Goal: Transaction & Acquisition: Purchase product/service

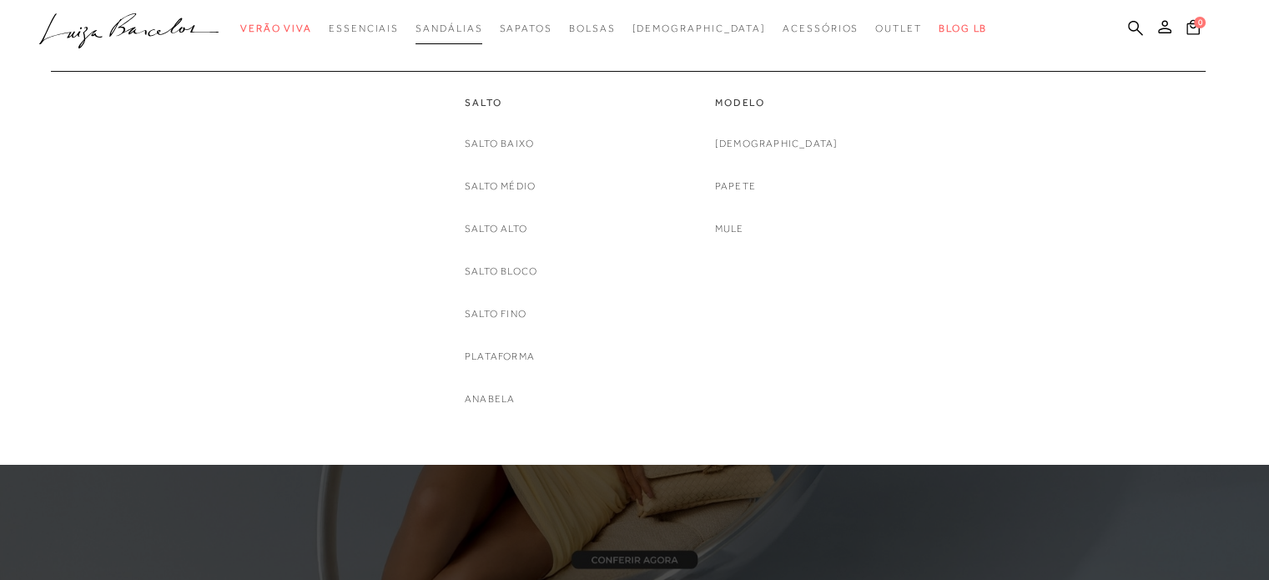
click at [473, 33] on span "Sandálias" at bounding box center [448, 29] width 67 height 12
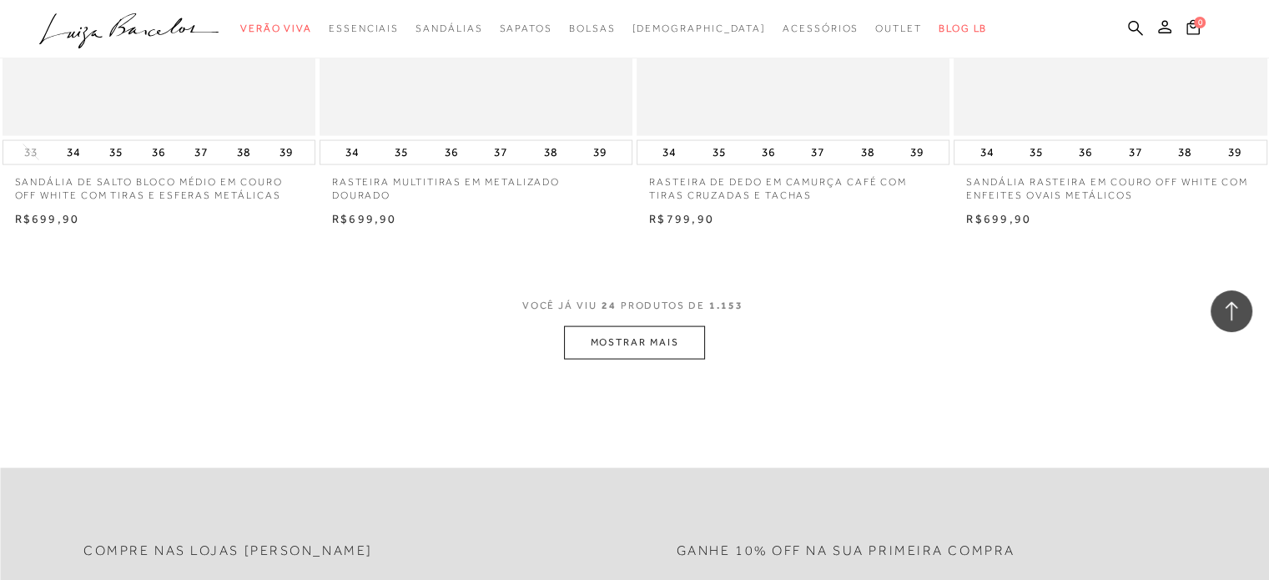
scroll to position [3421, 0]
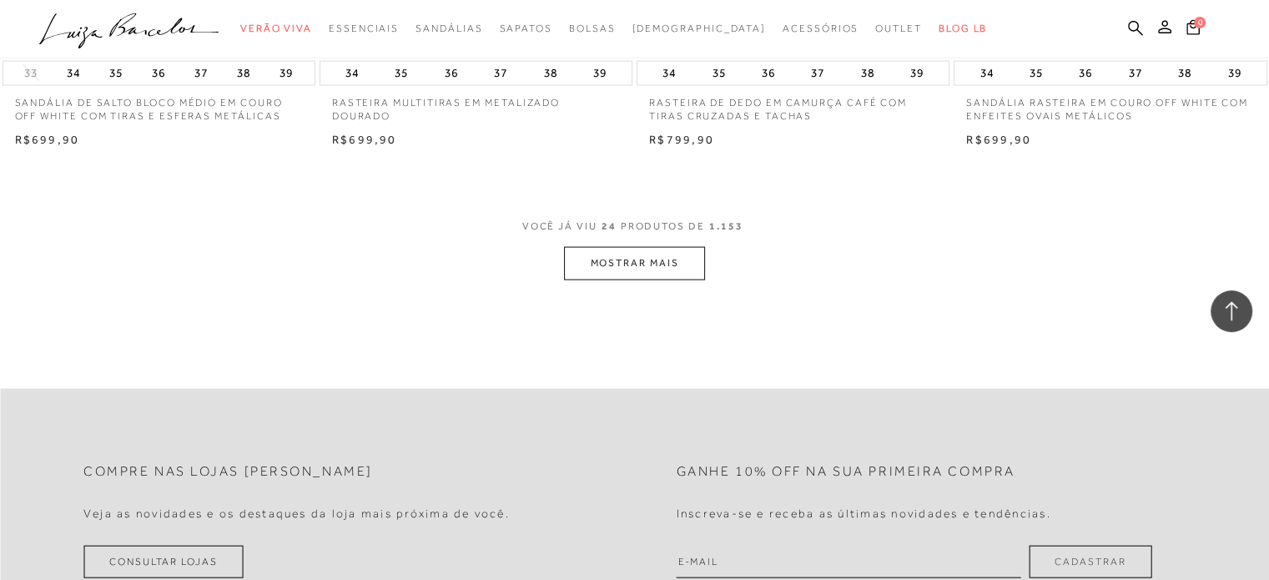
click at [650, 256] on button "MOSTRAR MAIS" at bounding box center [634, 263] width 140 height 33
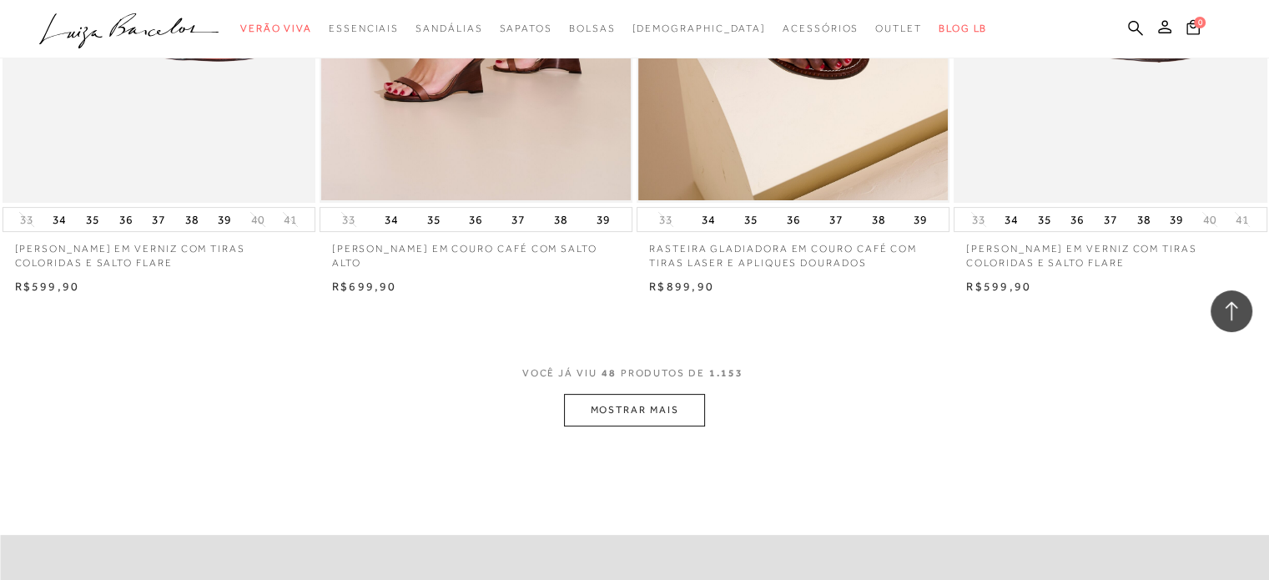
scroll to position [6841, 0]
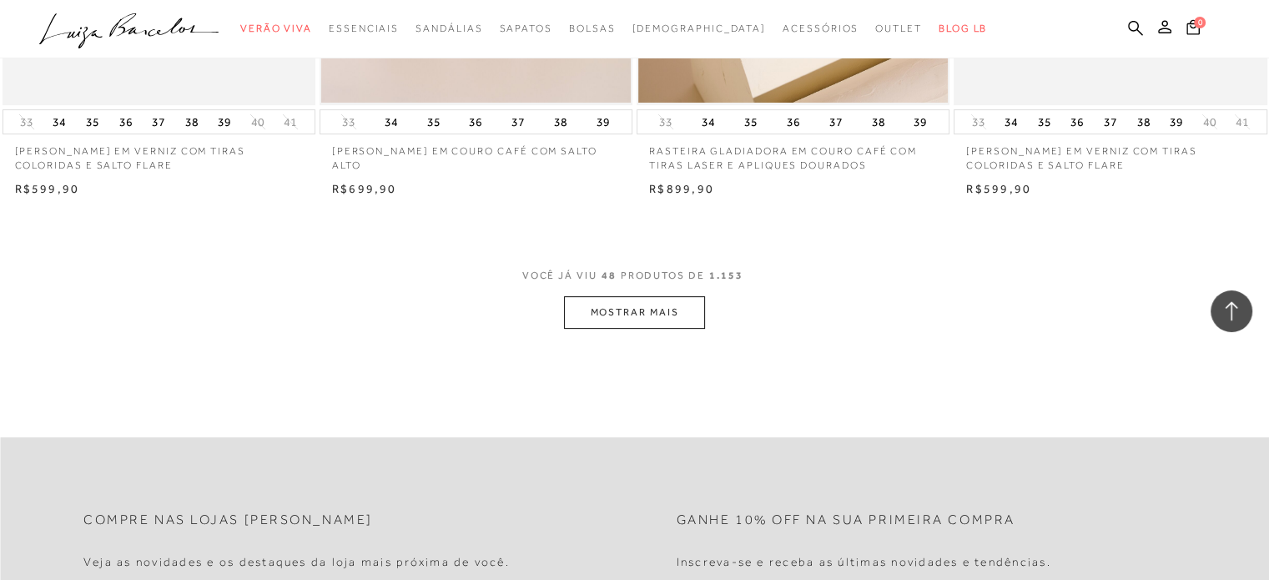
click at [632, 326] on button "MOSTRAR MAIS" at bounding box center [634, 312] width 140 height 33
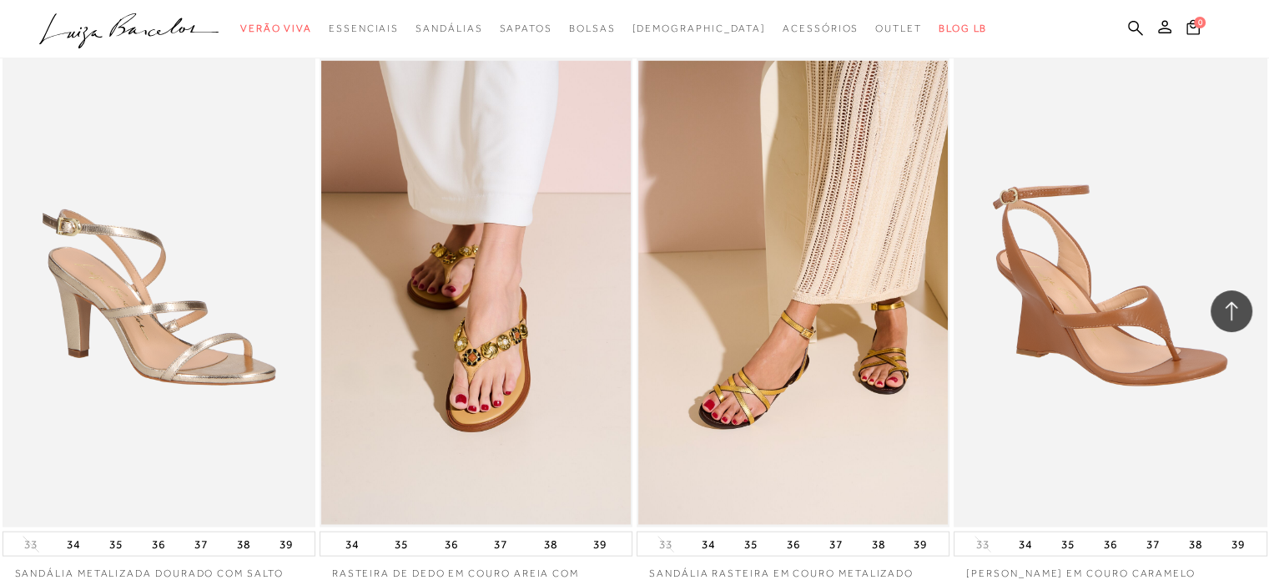
scroll to position [10178, 0]
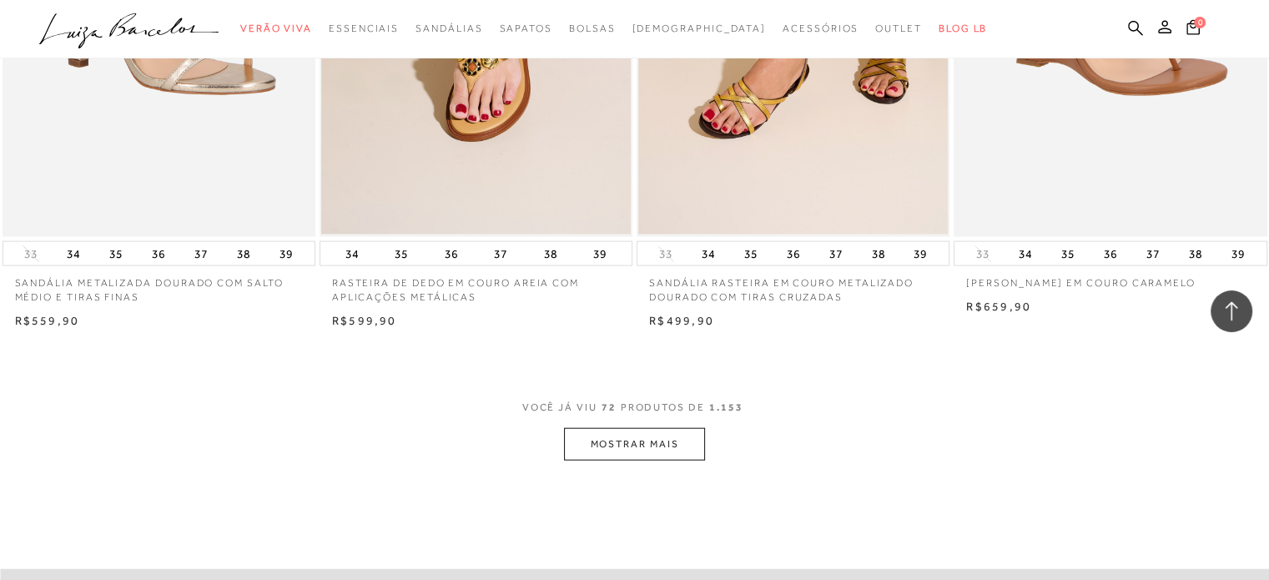
click at [630, 450] on button "MOSTRAR MAIS" at bounding box center [634, 444] width 140 height 33
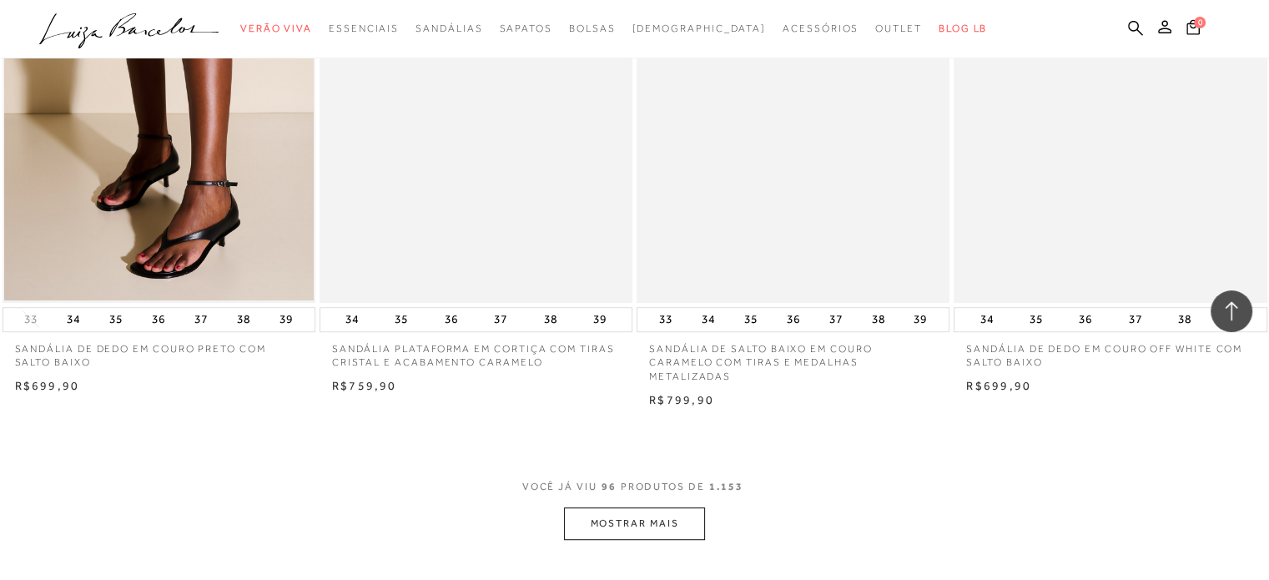
scroll to position [13599, 0]
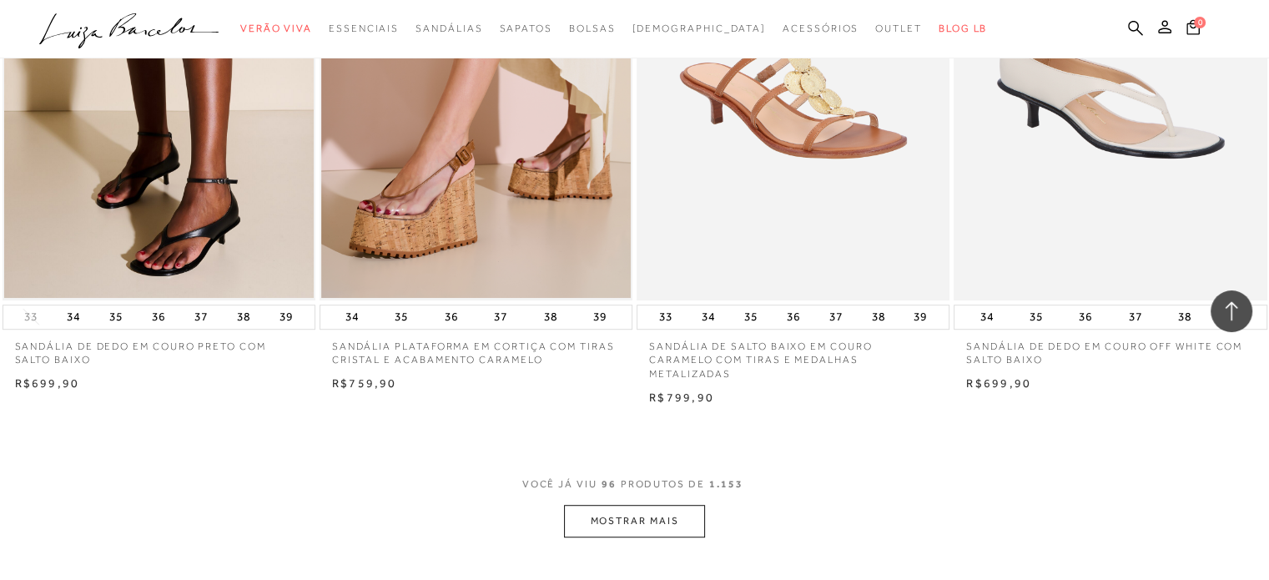
click at [651, 520] on button "MOSTRAR MAIS" at bounding box center [634, 521] width 140 height 33
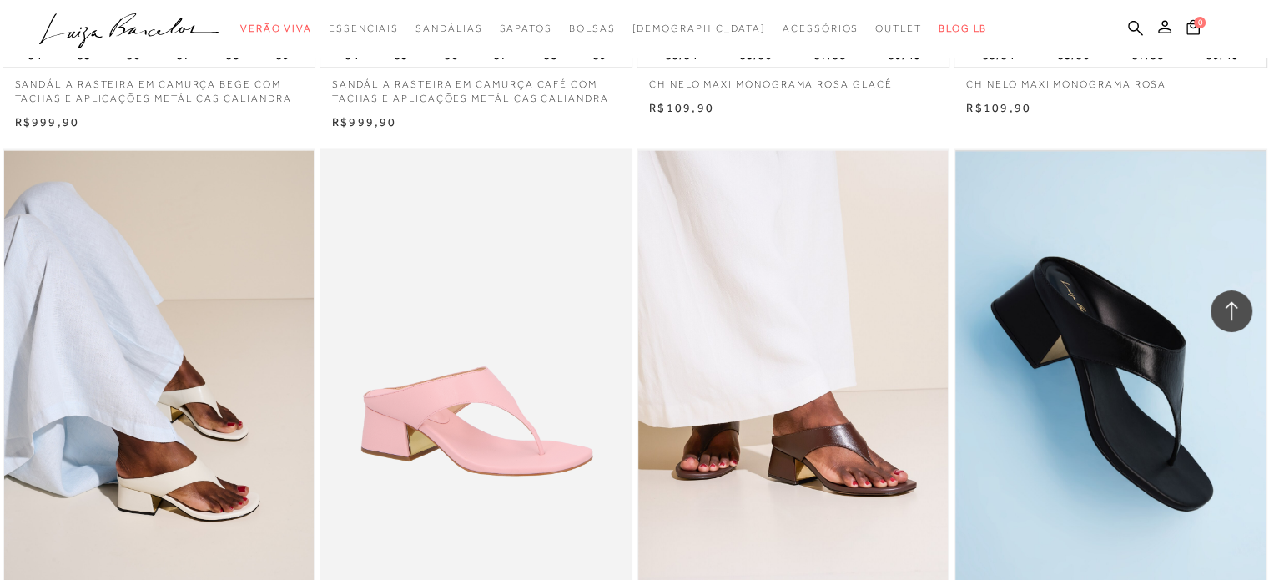
scroll to position [15101, 0]
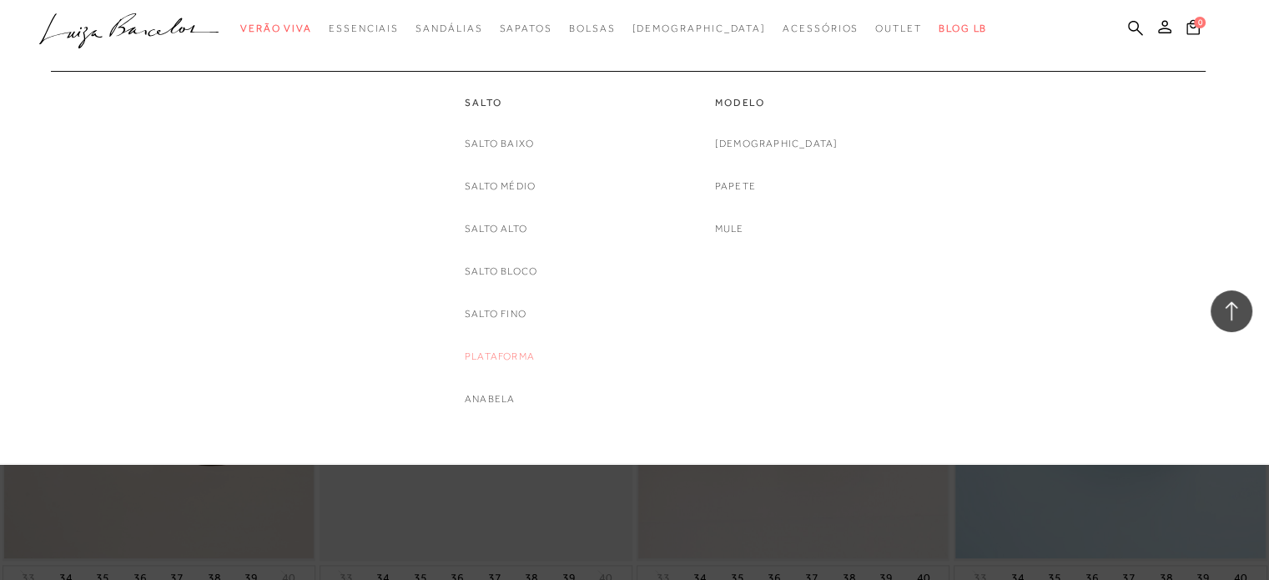
click at [498, 351] on link "Plataforma" at bounding box center [500, 357] width 70 height 18
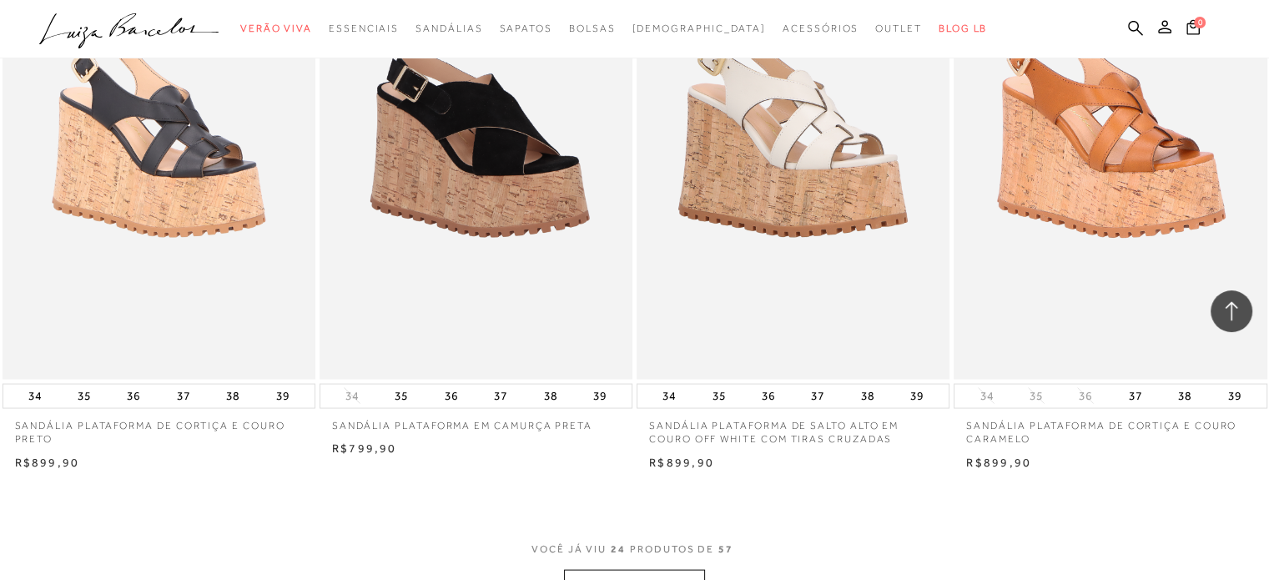
scroll to position [3254, 0]
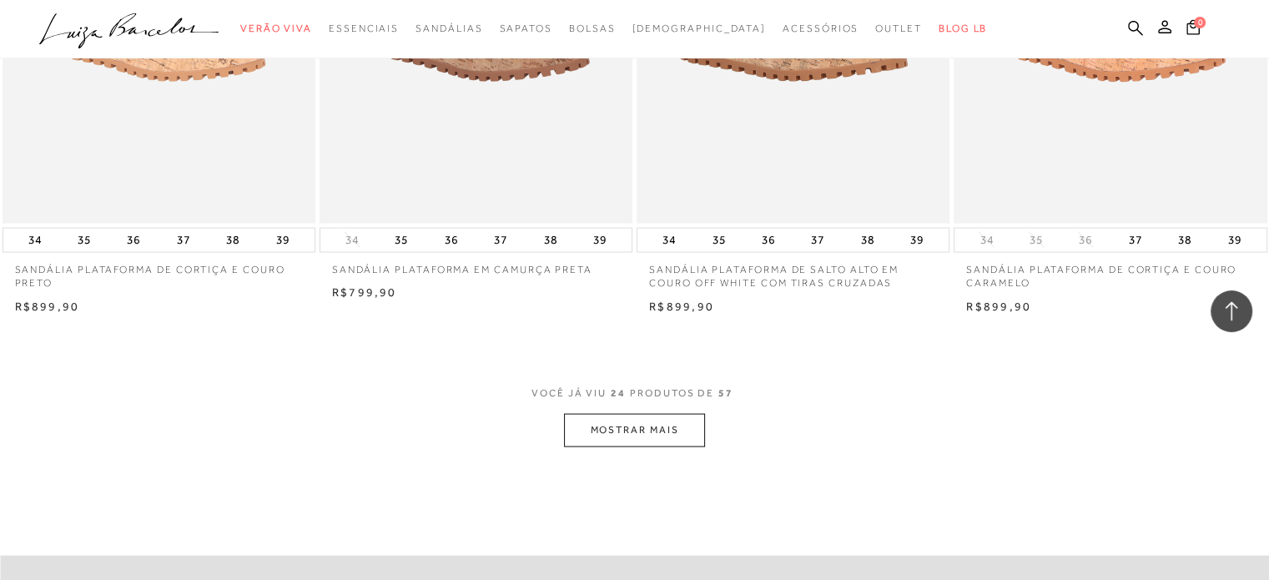
click at [678, 431] on button "MOSTRAR MAIS" at bounding box center [634, 430] width 140 height 33
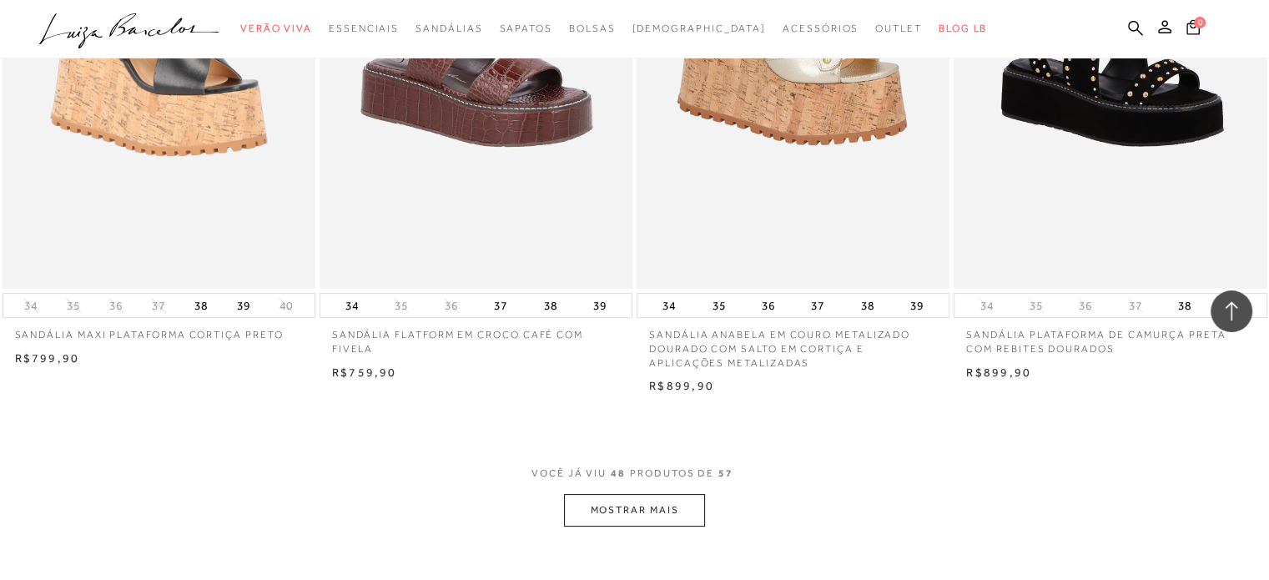
scroll to position [6758, 0]
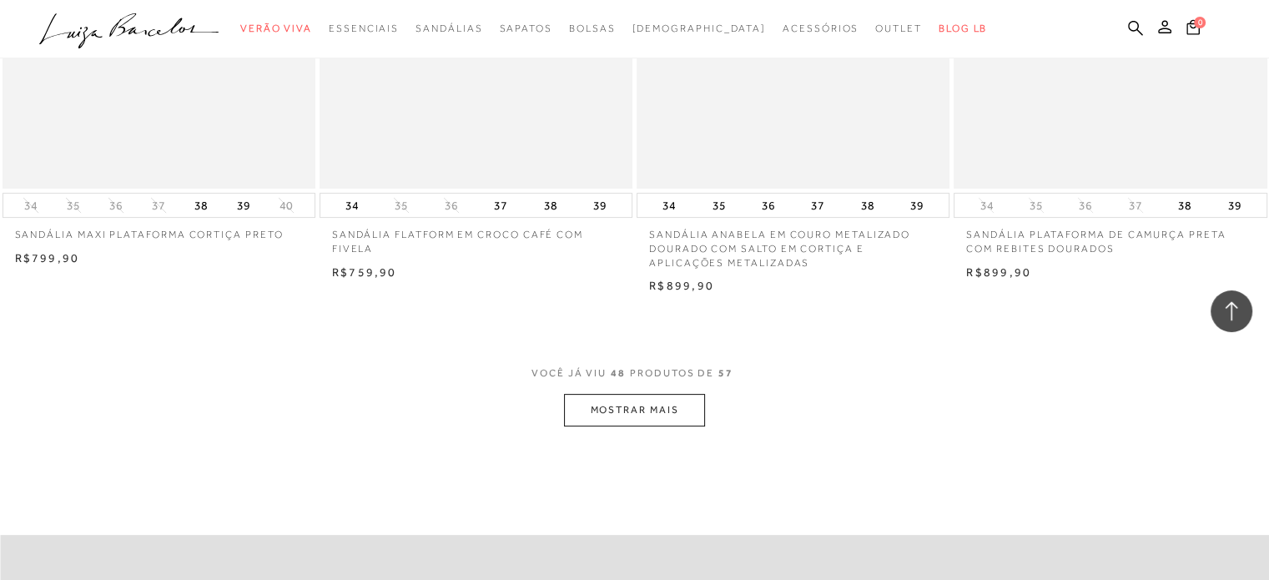
click at [658, 409] on button "MOSTRAR MAIS" at bounding box center [634, 410] width 140 height 33
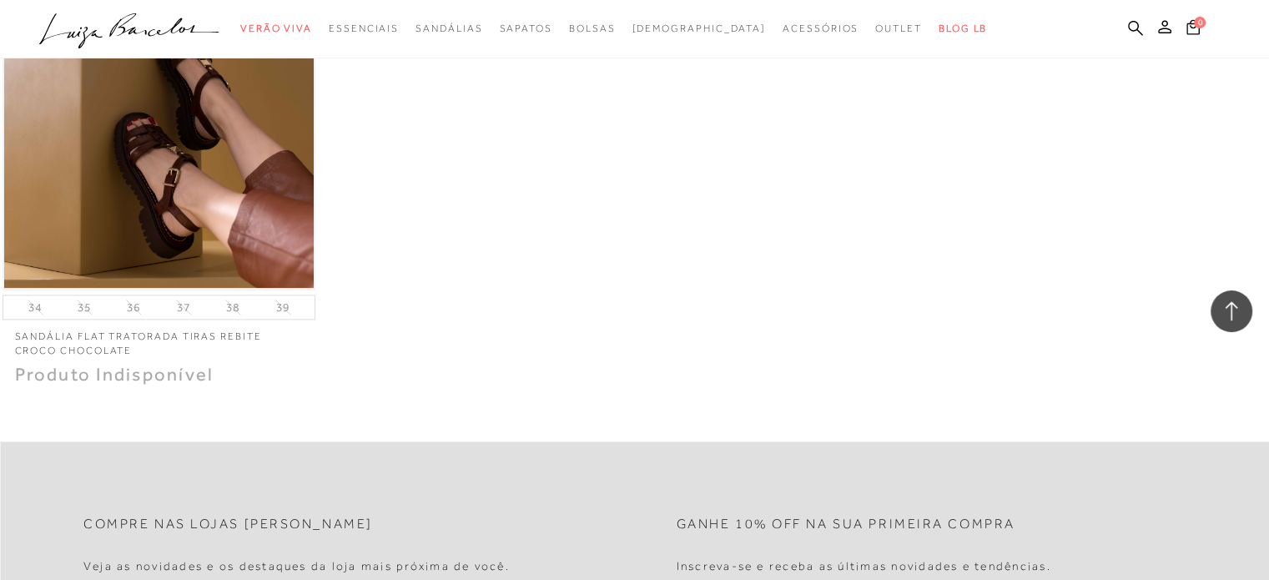
scroll to position [8426, 0]
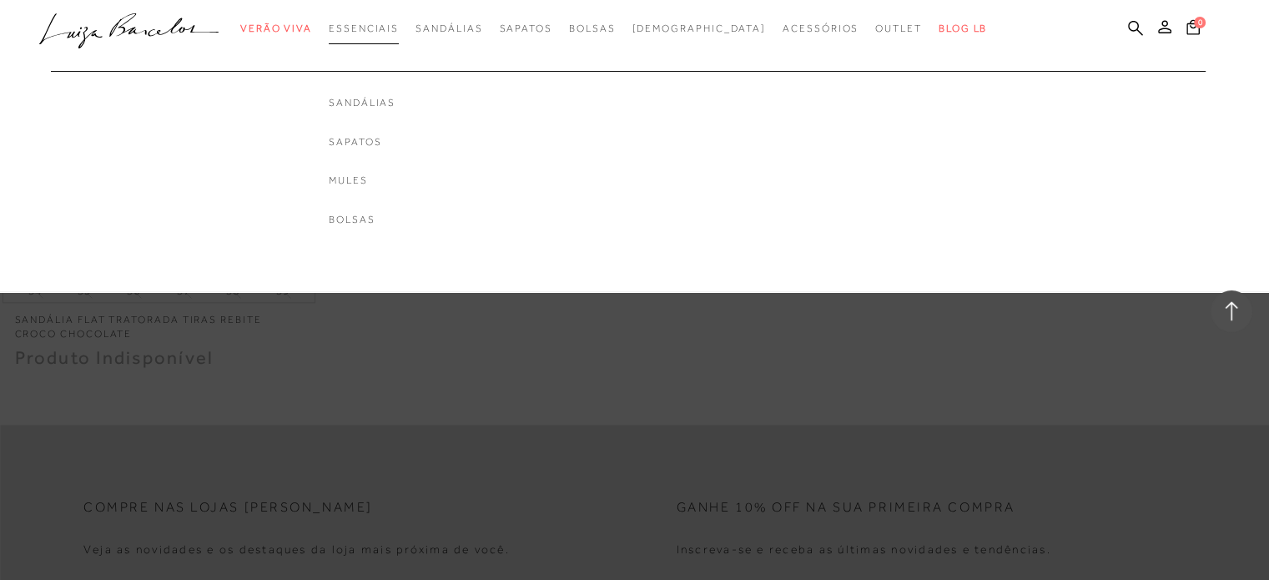
click at [390, 36] on link "Essenciais" at bounding box center [364, 28] width 70 height 31
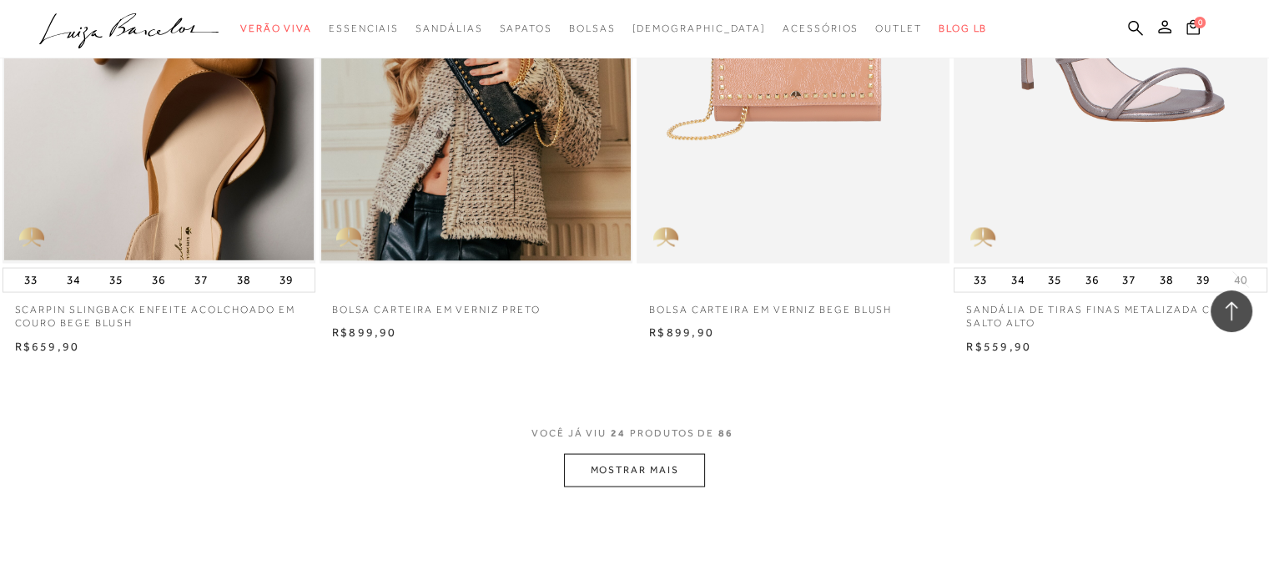
scroll to position [3337, 0]
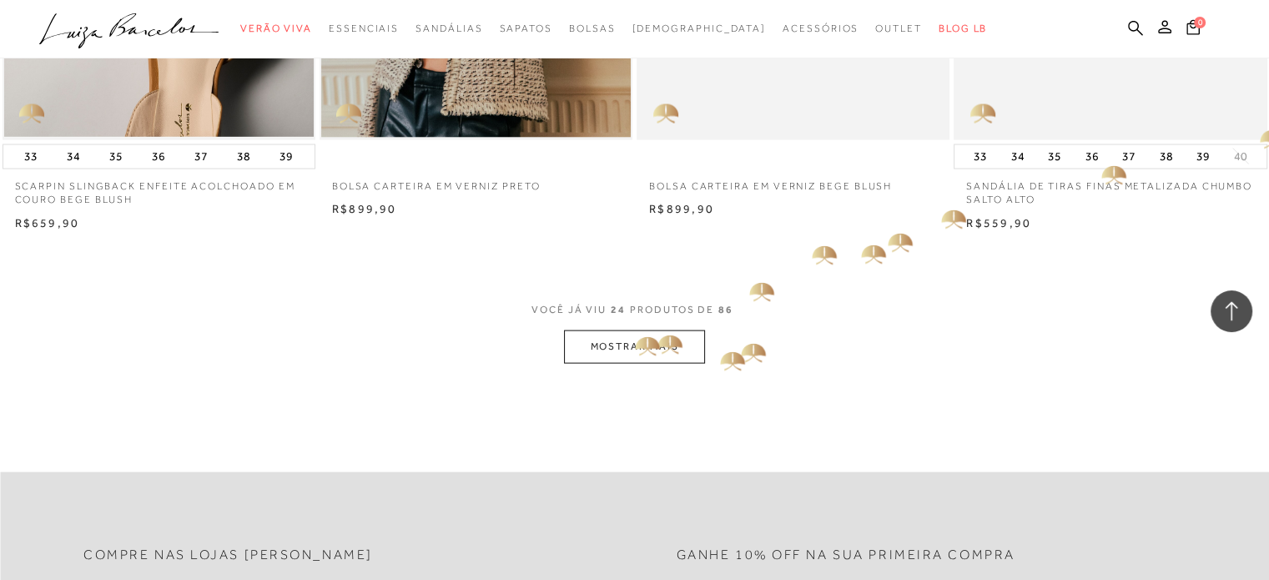
click at [635, 340] on button "MOSTRAR MAIS" at bounding box center [634, 346] width 140 height 33
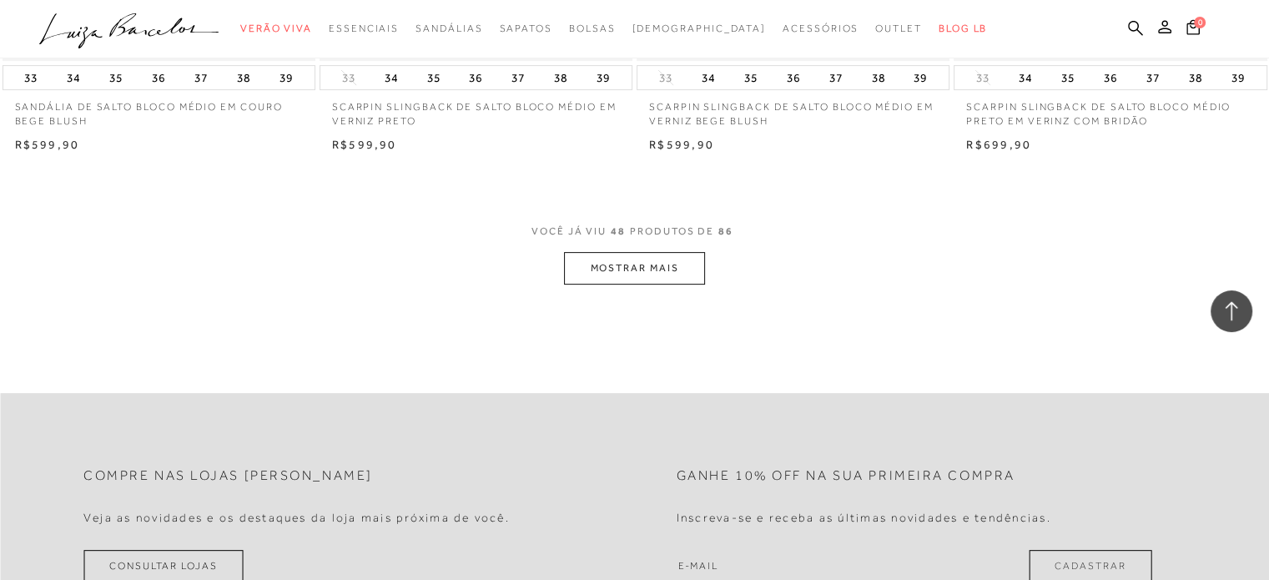
scroll to position [6925, 0]
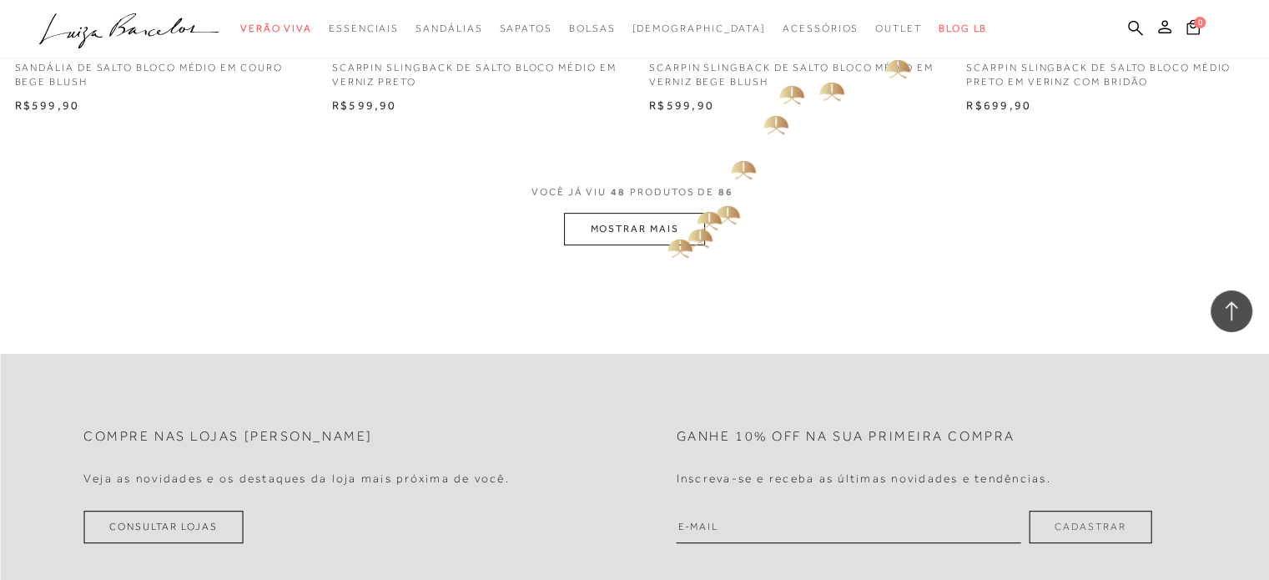
click at [667, 233] on button "MOSTRAR MAIS" at bounding box center [634, 229] width 140 height 33
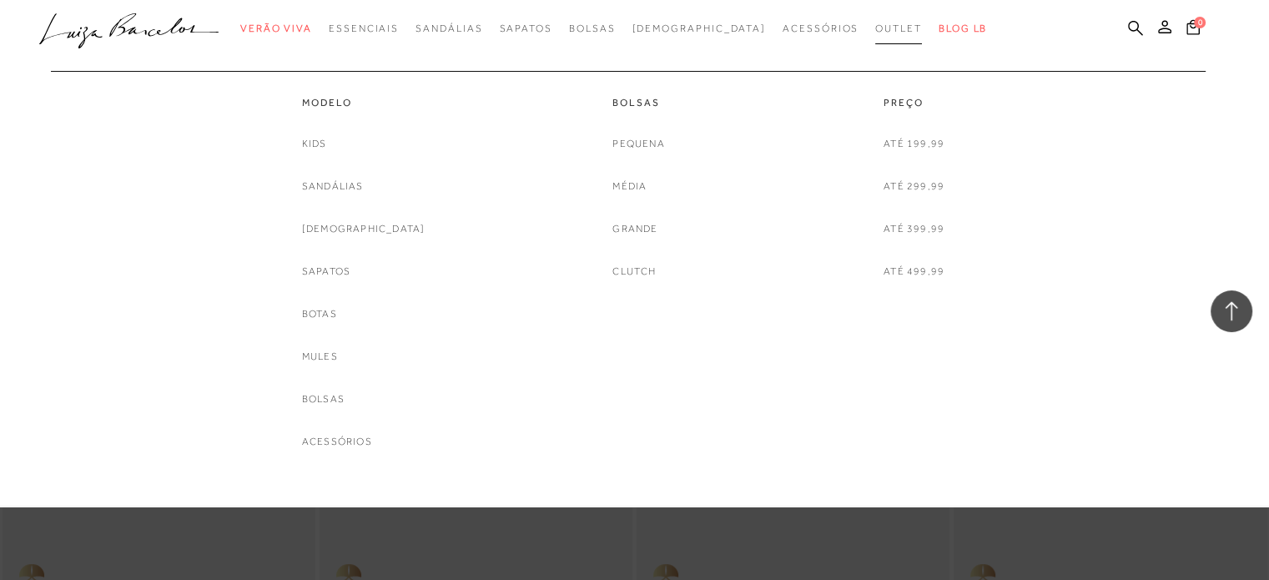
click at [875, 27] on span "Outlet" at bounding box center [898, 29] width 47 height 12
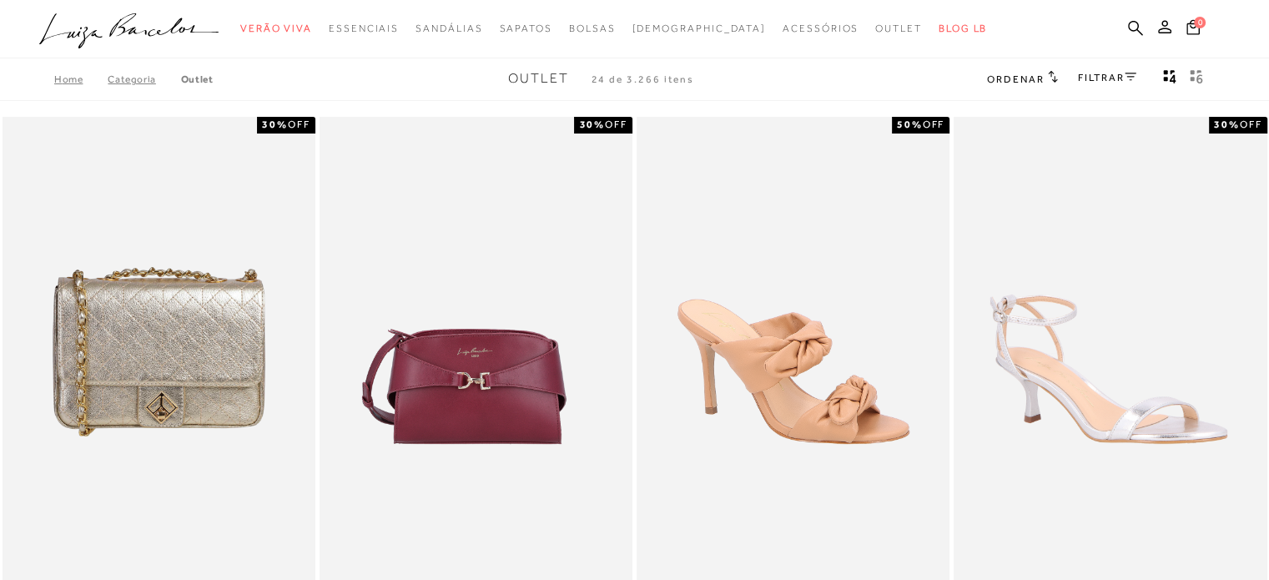
click at [1108, 73] on link "FILTRAR" at bounding box center [1107, 78] width 58 height 12
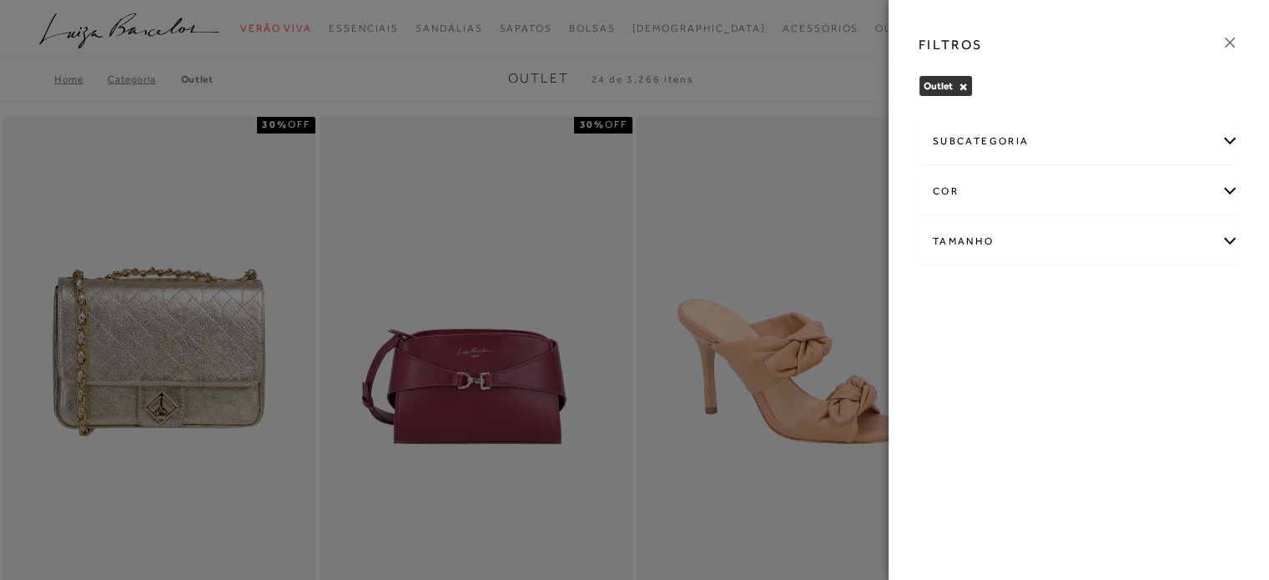
click at [1065, 237] on div "Tamanho" at bounding box center [1078, 241] width 319 height 44
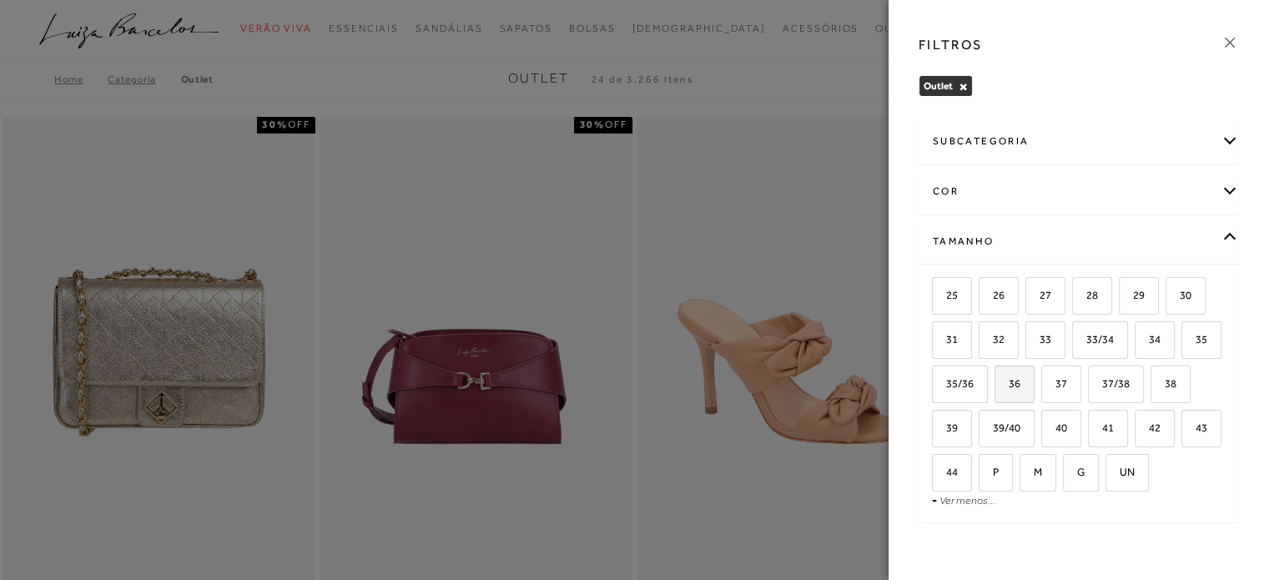
click at [1034, 383] on label "36" at bounding box center [1014, 384] width 38 height 36
click at [1009, 383] on input "36" at bounding box center [1000, 386] width 17 height 17
checkbox input "true"
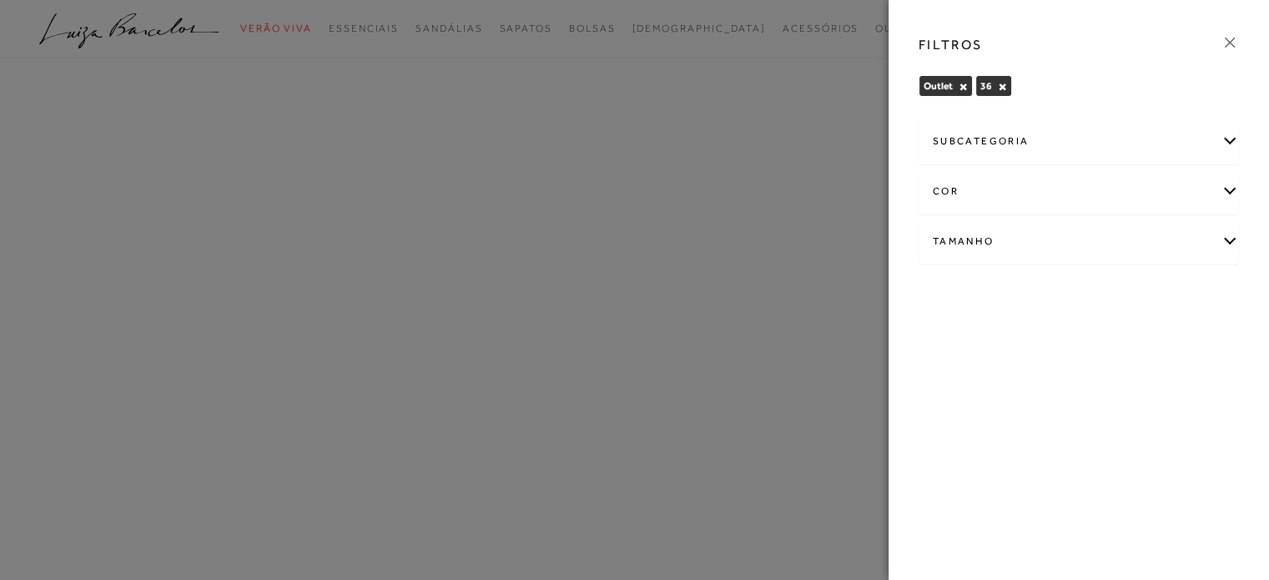
click at [1030, 246] on div "Tamanho" at bounding box center [1078, 241] width 319 height 44
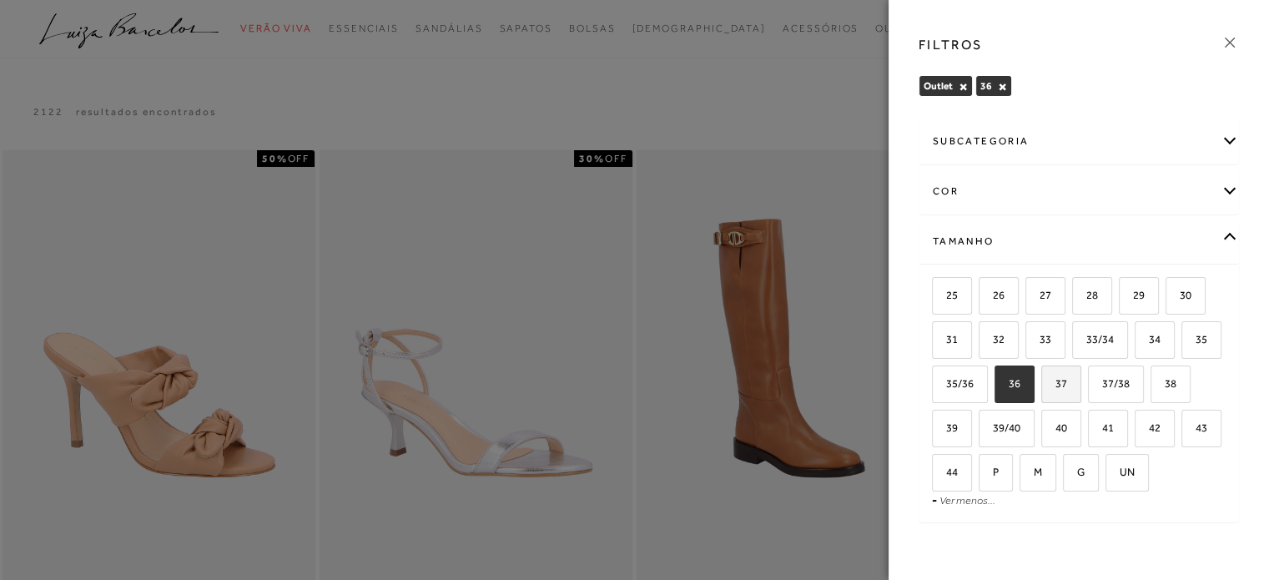
click at [1067, 380] on span "37" at bounding box center [1055, 383] width 24 height 13
click at [1055, 380] on input "37" at bounding box center [1047, 386] width 17 height 17
checkbox input "true"
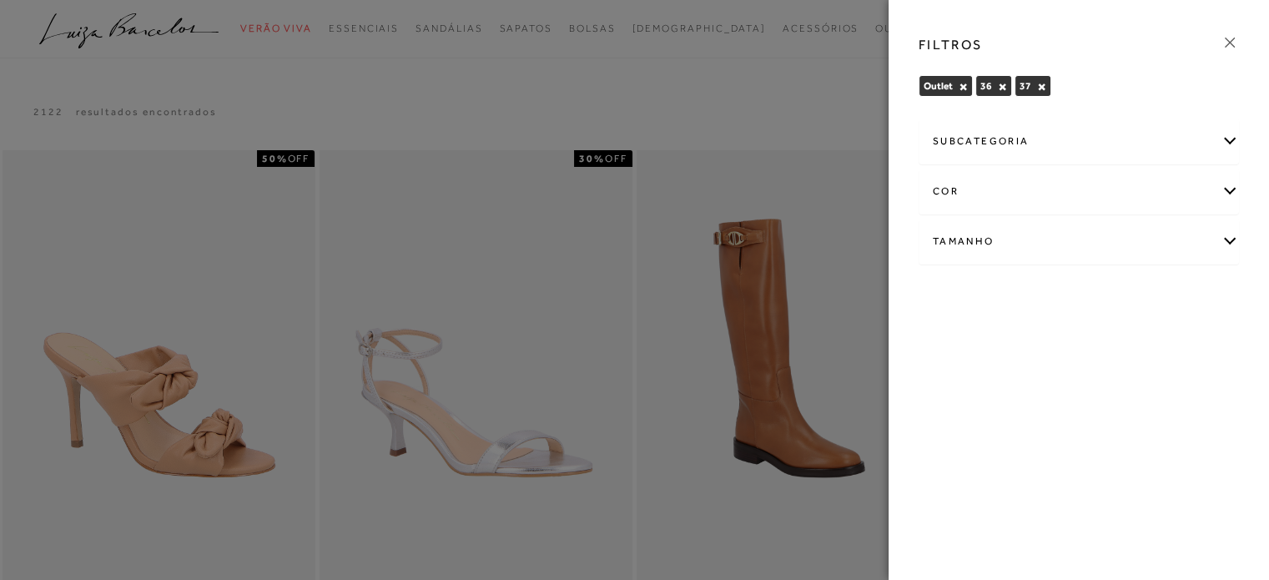
click at [828, 80] on div at bounding box center [634, 290] width 1269 height 580
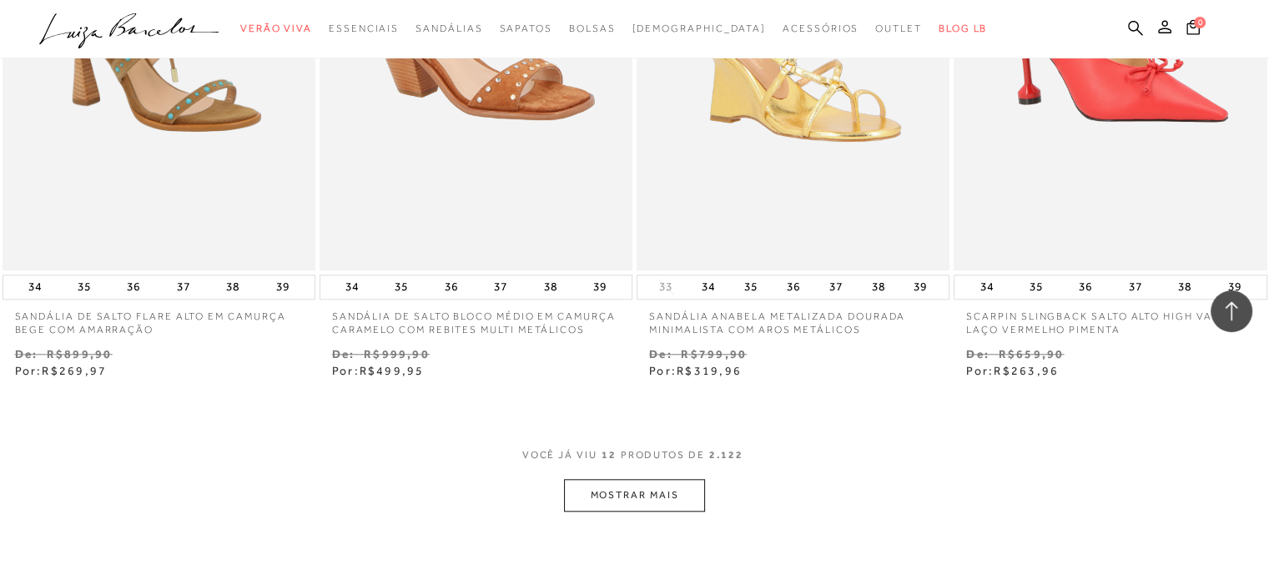
scroll to position [1669, 0]
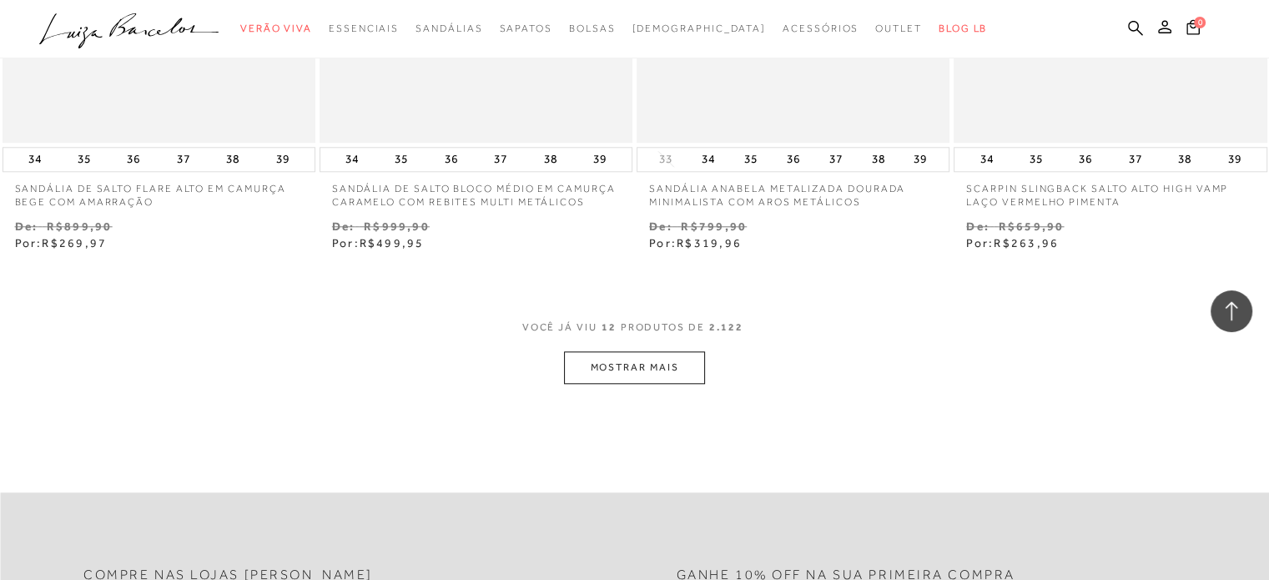
click at [597, 380] on button "MOSTRAR MAIS" at bounding box center [634, 367] width 140 height 33
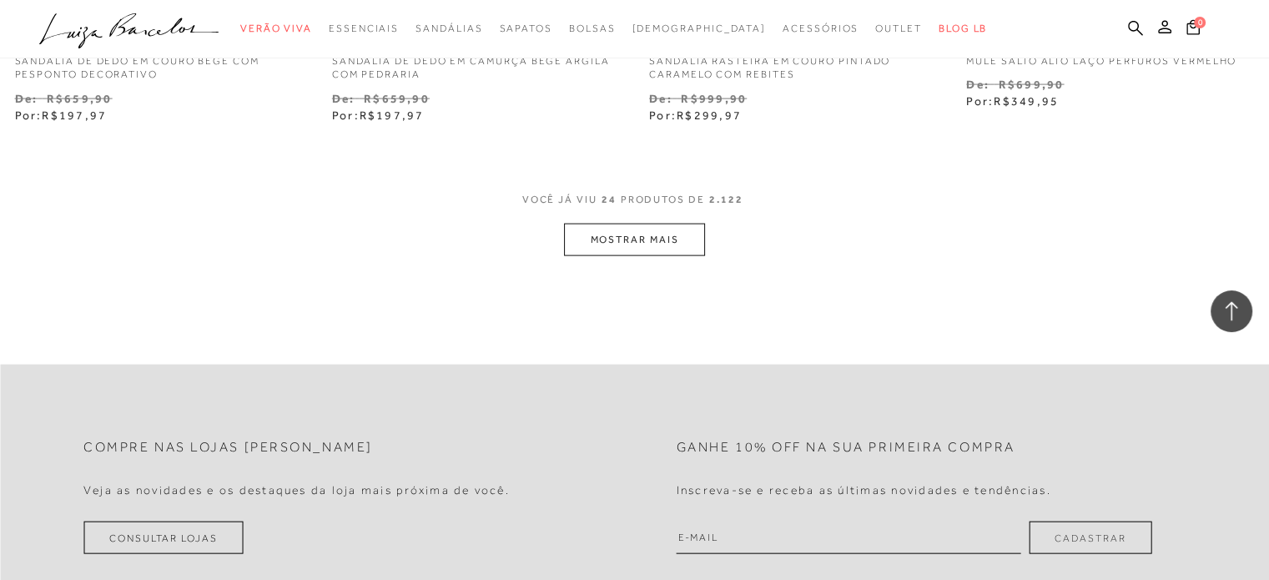
scroll to position [3587, 0]
click at [632, 238] on button "MOSTRAR MAIS" at bounding box center [634, 235] width 140 height 33
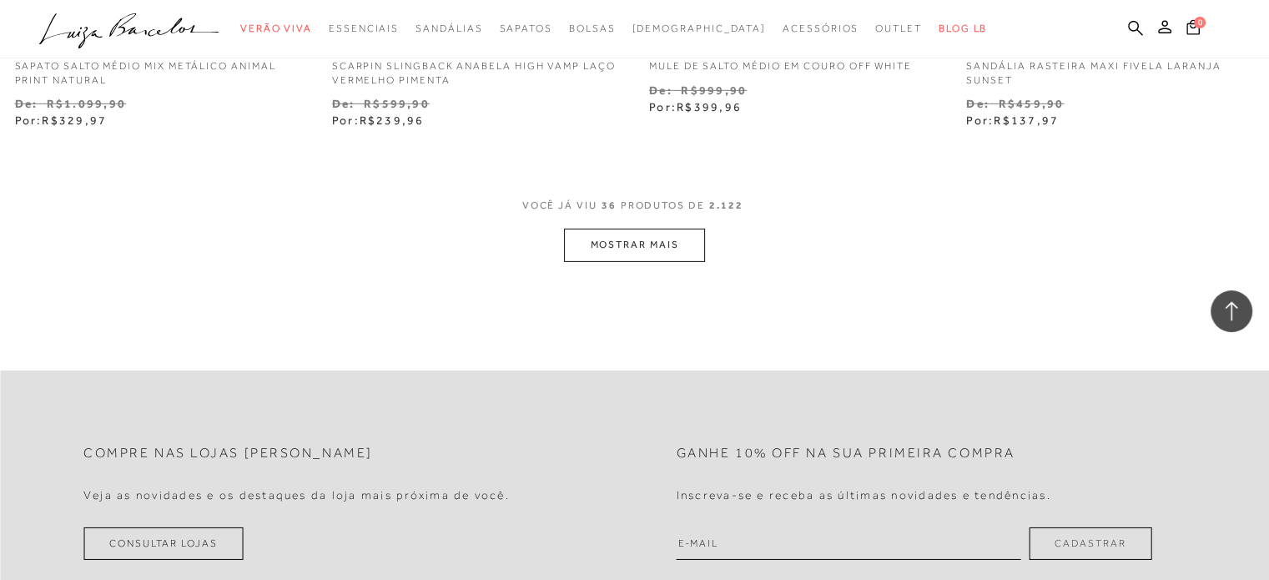
scroll to position [5423, 0]
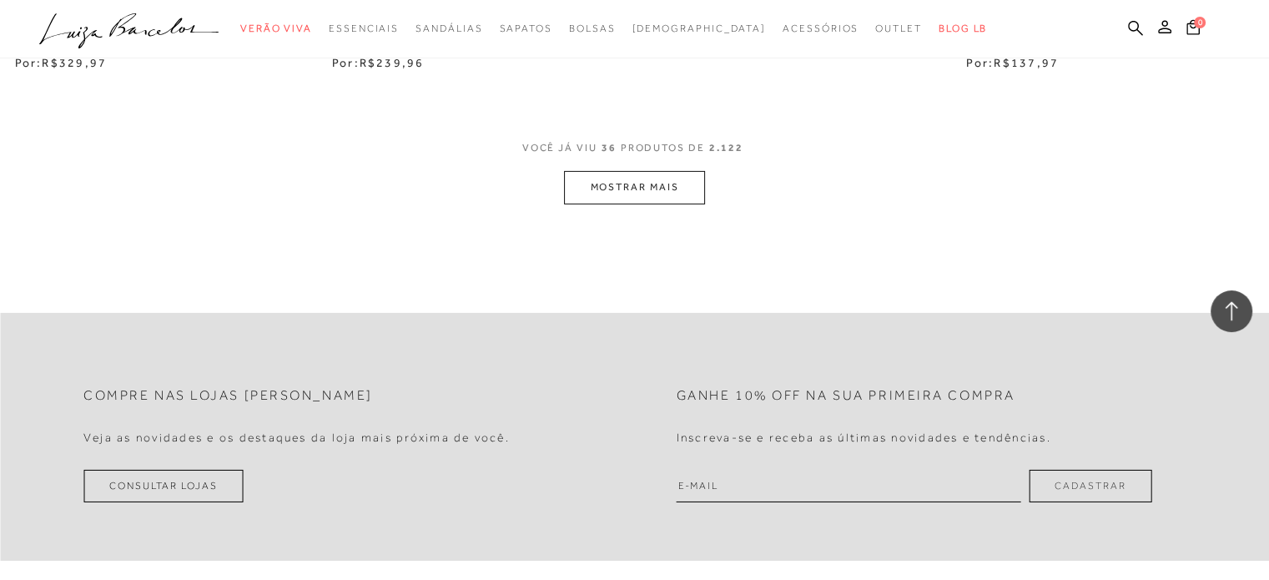
click at [625, 189] on button "MOSTRAR MAIS" at bounding box center [634, 187] width 140 height 33
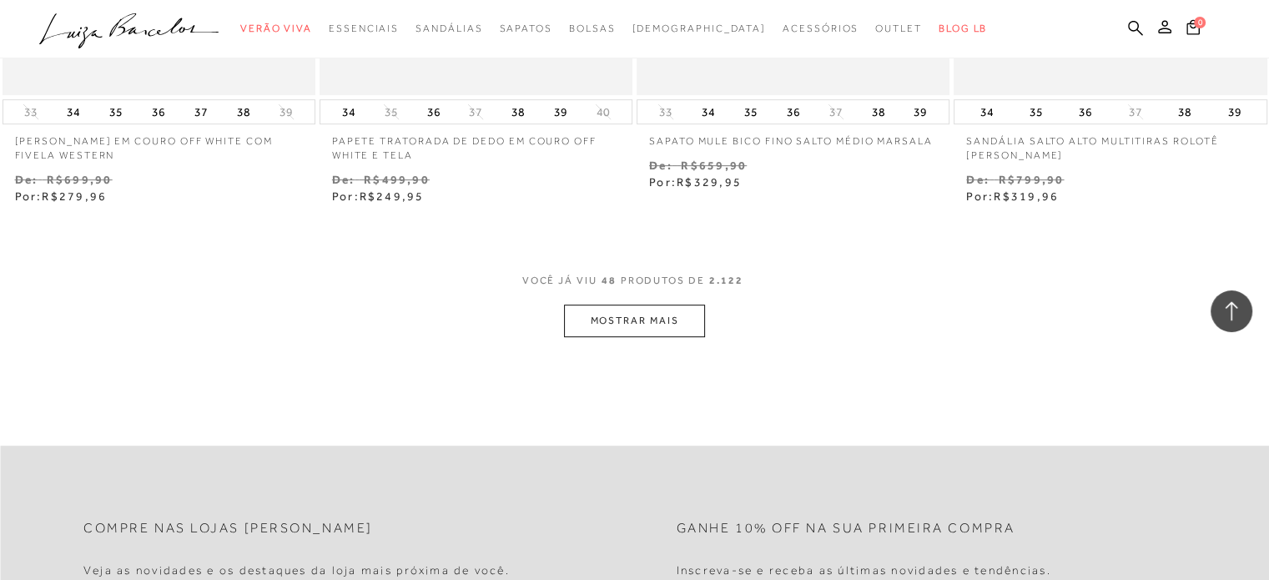
scroll to position [7091, 0]
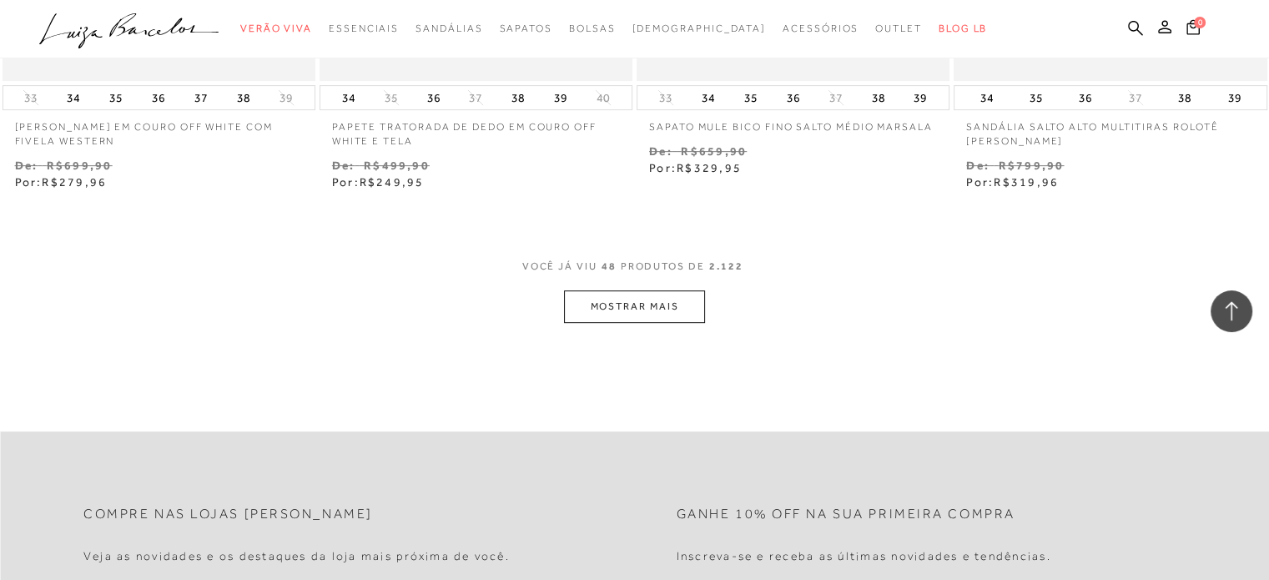
click at [643, 315] on button "MOSTRAR MAIS" at bounding box center [634, 306] width 140 height 33
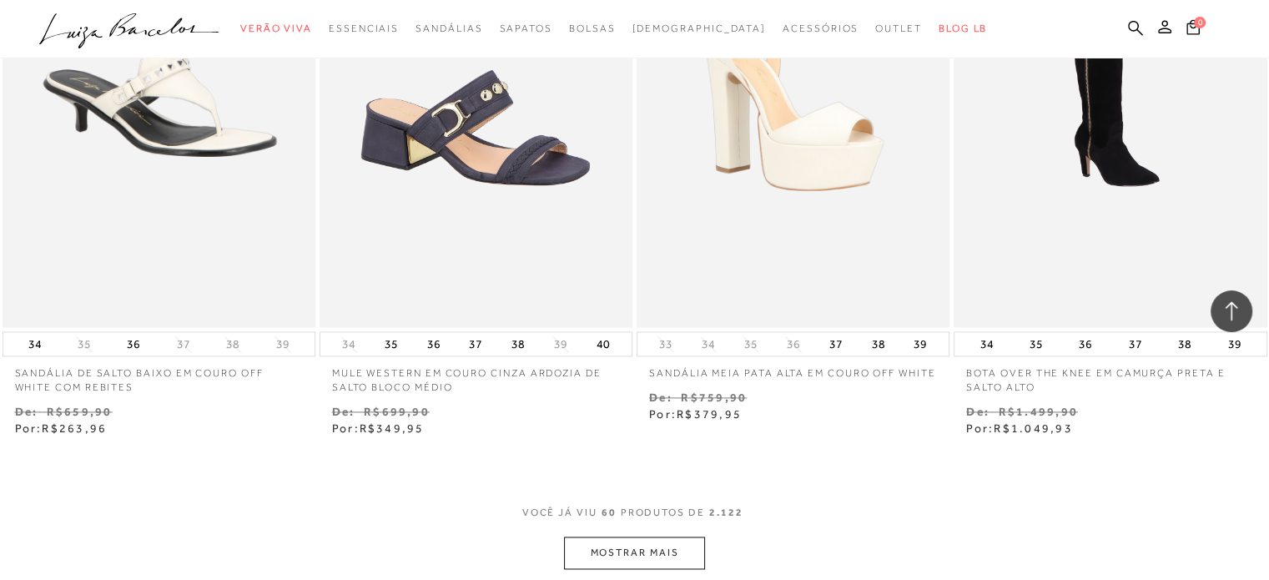
scroll to position [8760, 0]
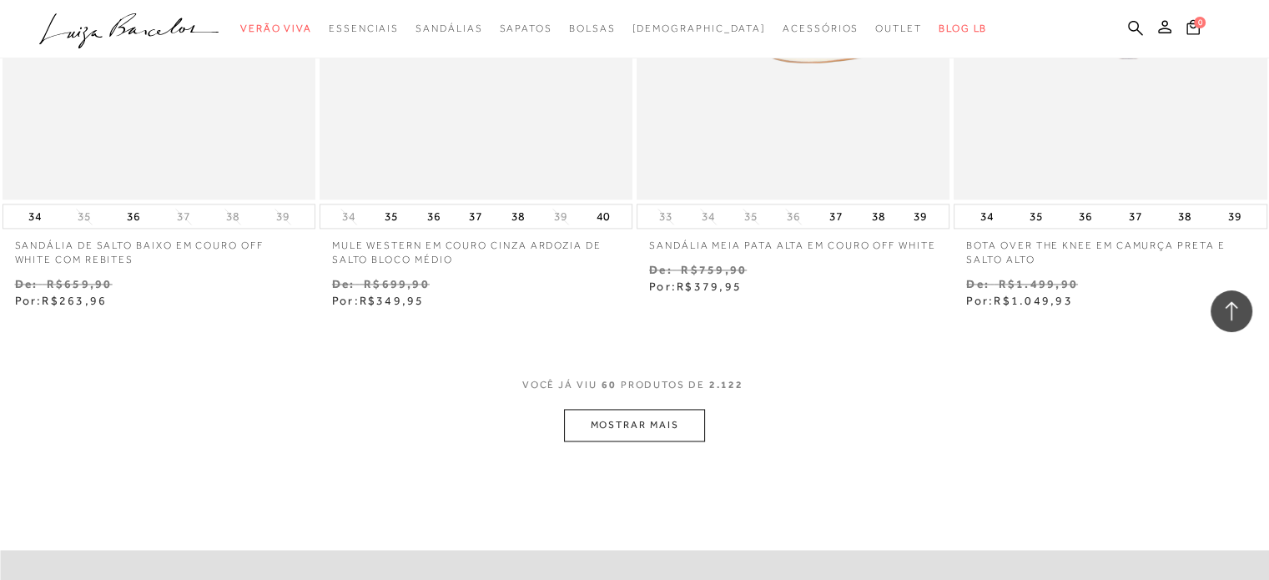
click at [637, 424] on button "MOSTRAR MAIS" at bounding box center [634, 425] width 140 height 33
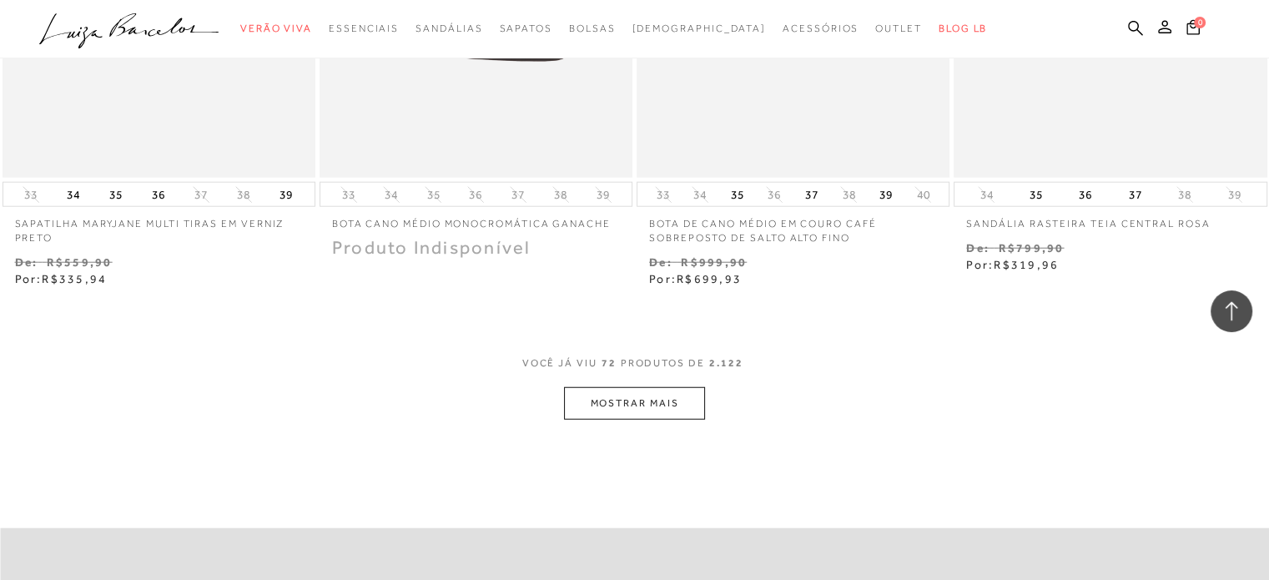
scroll to position [10595, 0]
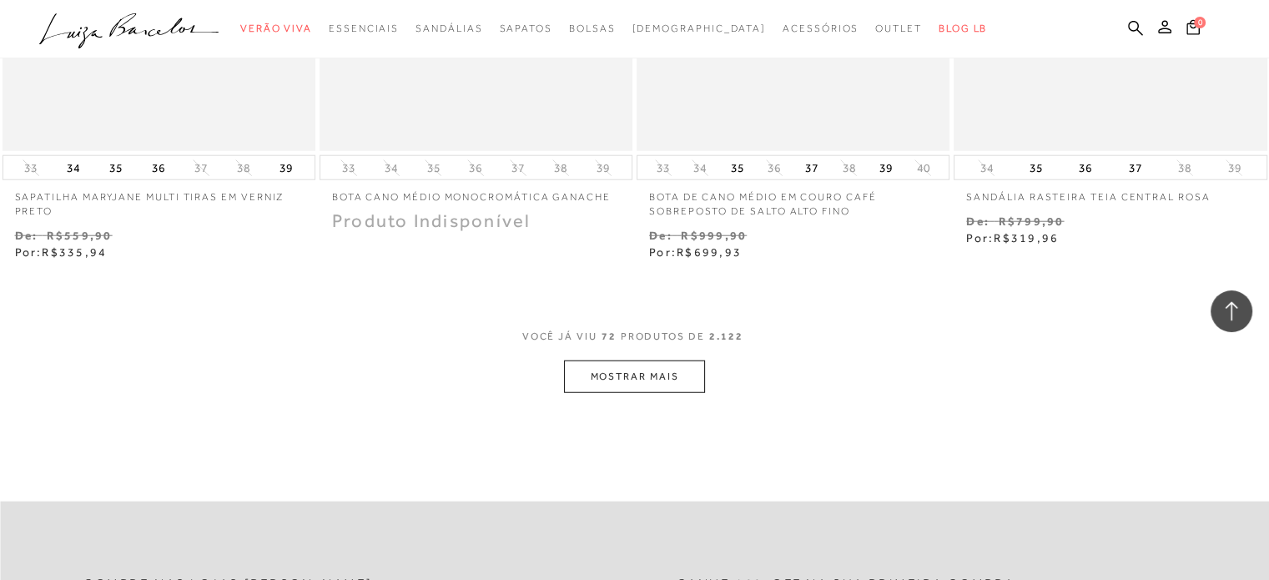
click at [631, 373] on button "MOSTRAR MAIS" at bounding box center [634, 376] width 140 height 33
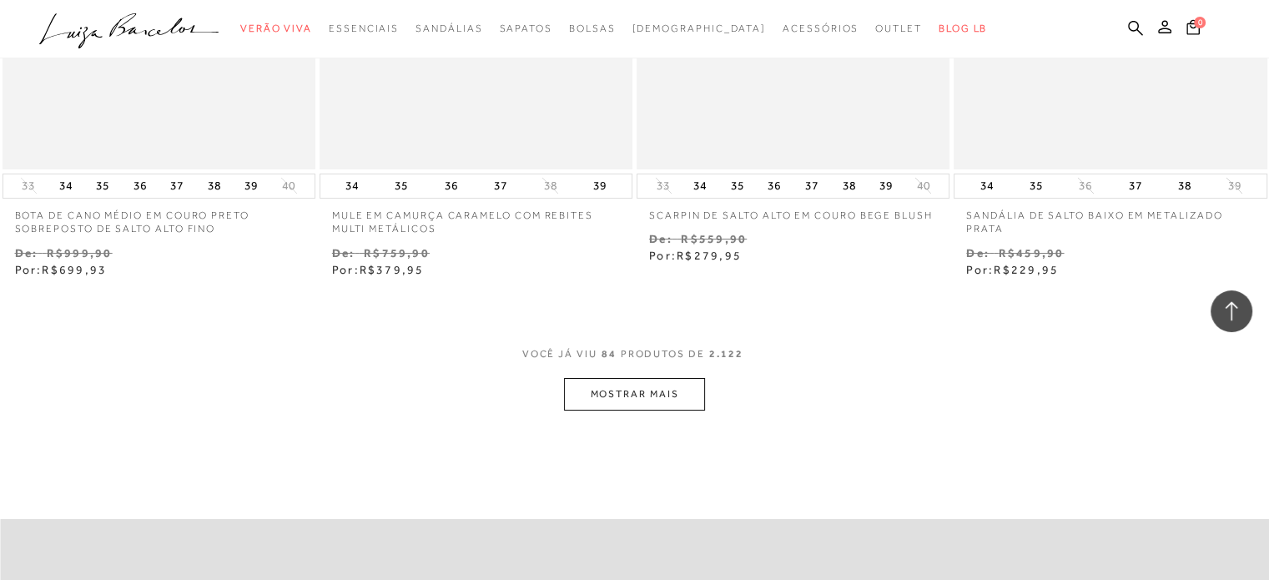
scroll to position [12514, 0]
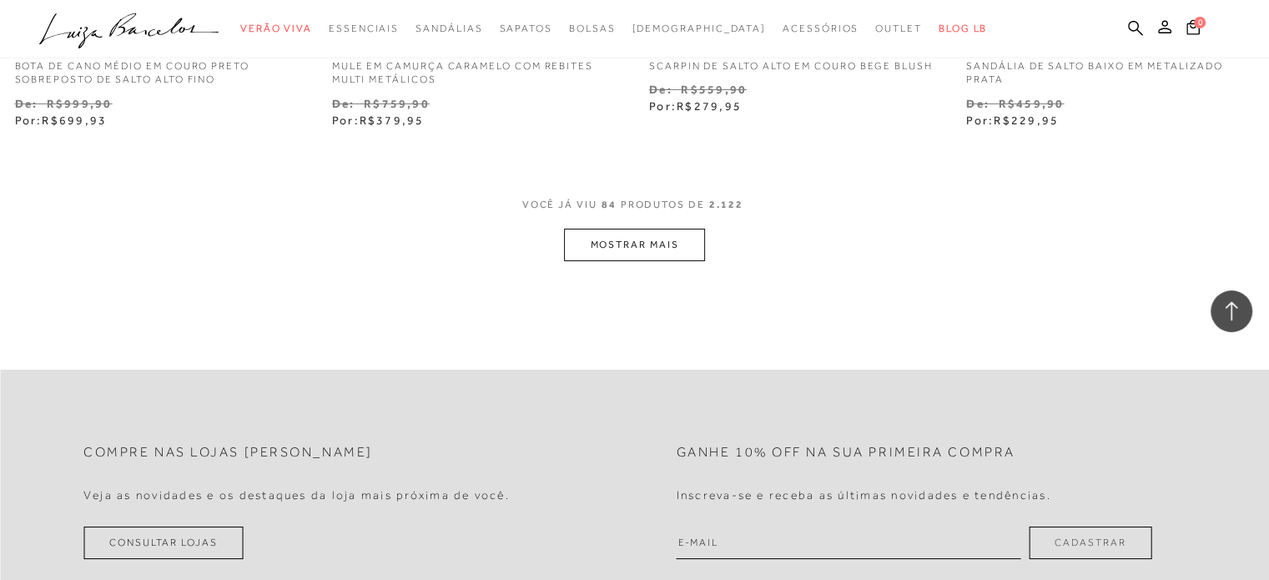
click at [644, 244] on button "MOSTRAR MAIS" at bounding box center [634, 245] width 140 height 33
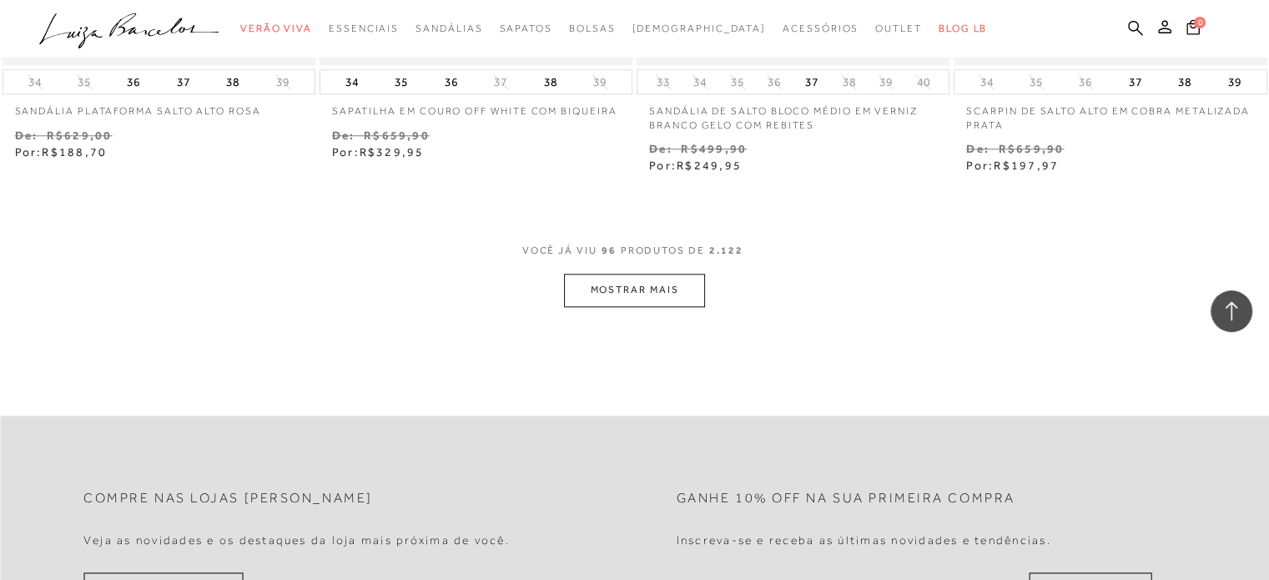
scroll to position [14266, 0]
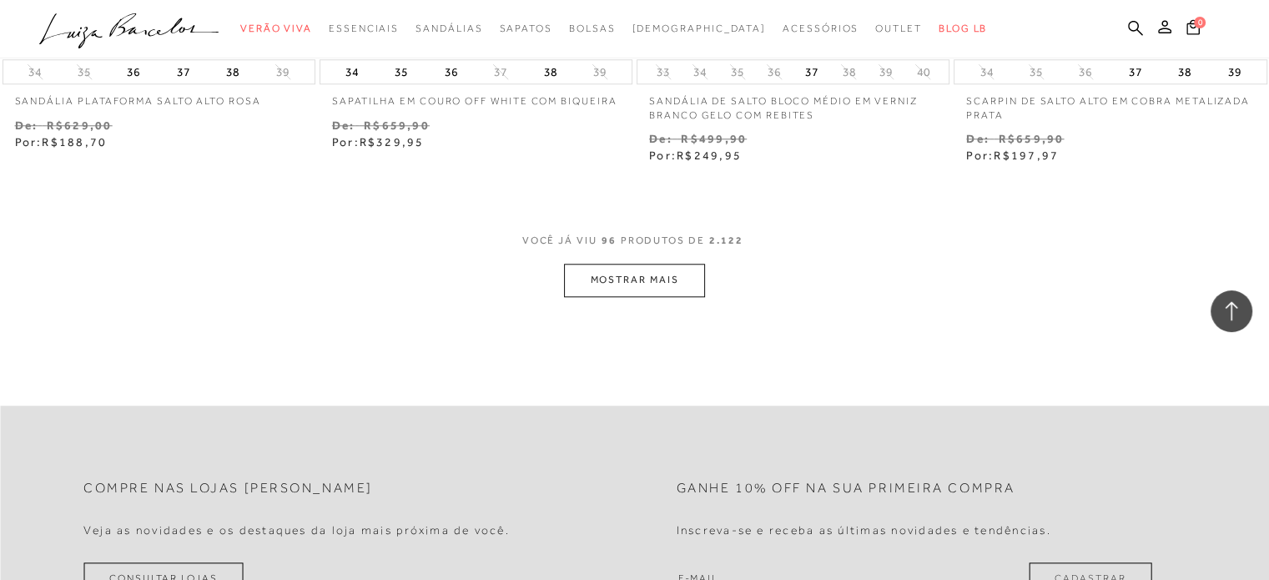
click at [627, 283] on button "MOSTRAR MAIS" at bounding box center [634, 280] width 140 height 33
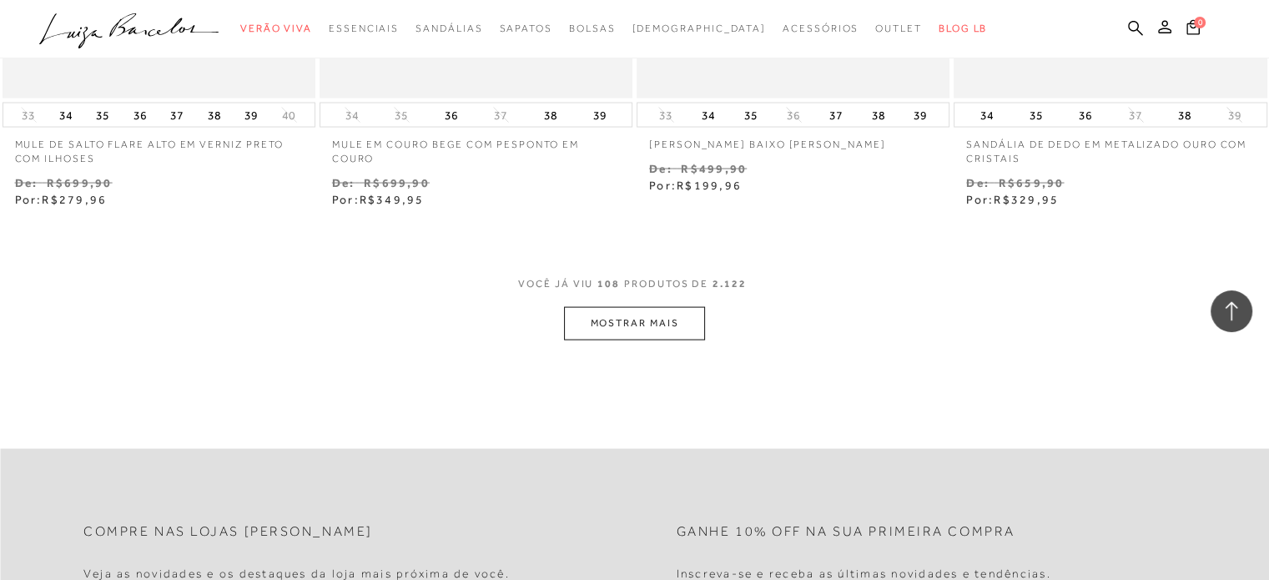
scroll to position [16018, 0]
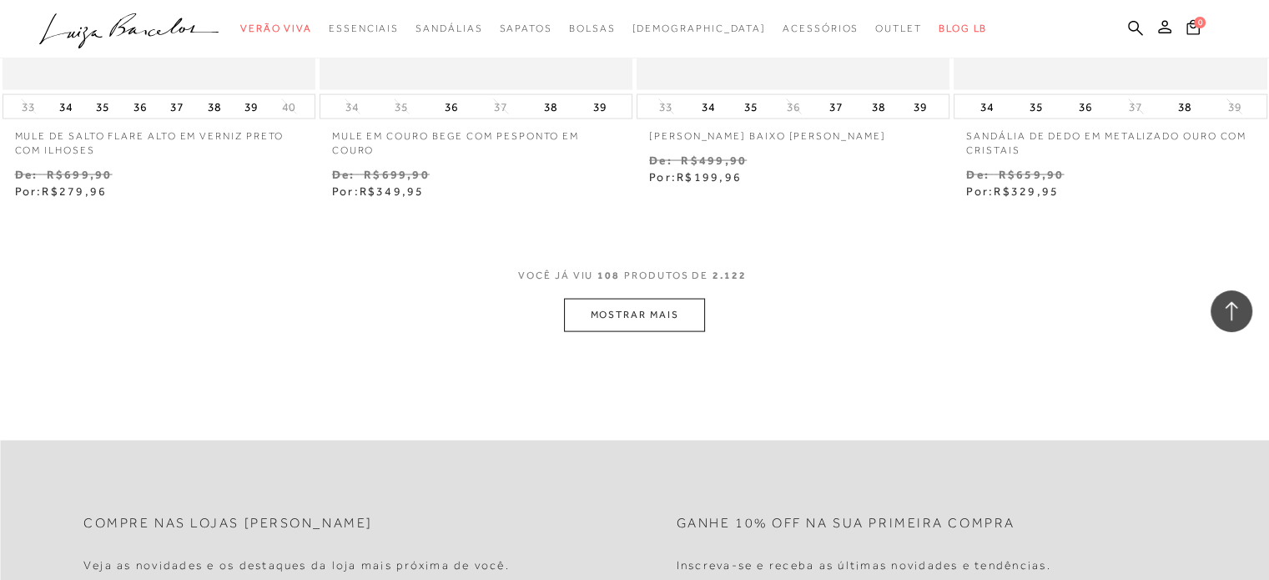
click at [617, 310] on button "MOSTRAR MAIS" at bounding box center [634, 315] width 140 height 33
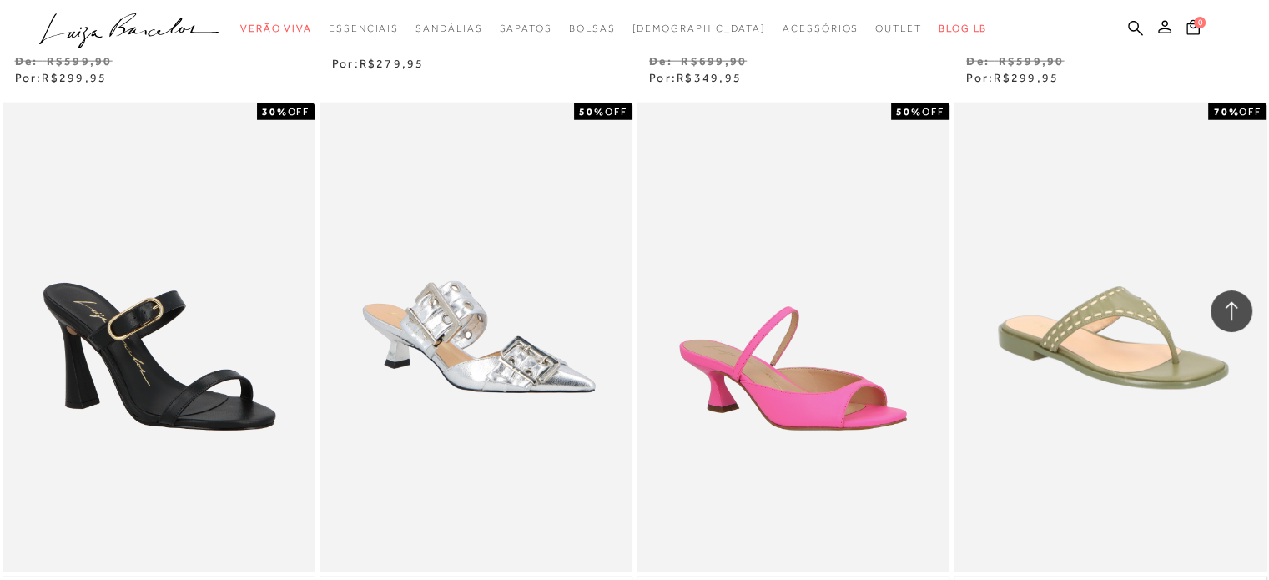
scroll to position [16769, 0]
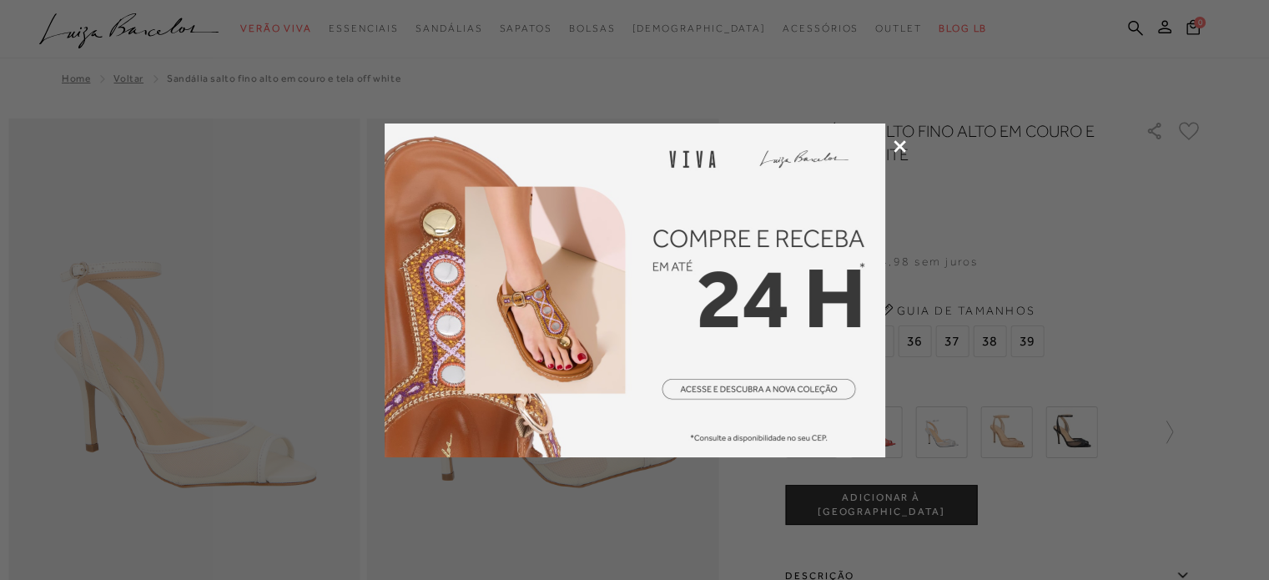
click at [899, 138] on div at bounding box center [634, 290] width 1269 height 580
click at [900, 144] on icon at bounding box center [900, 146] width 13 height 13
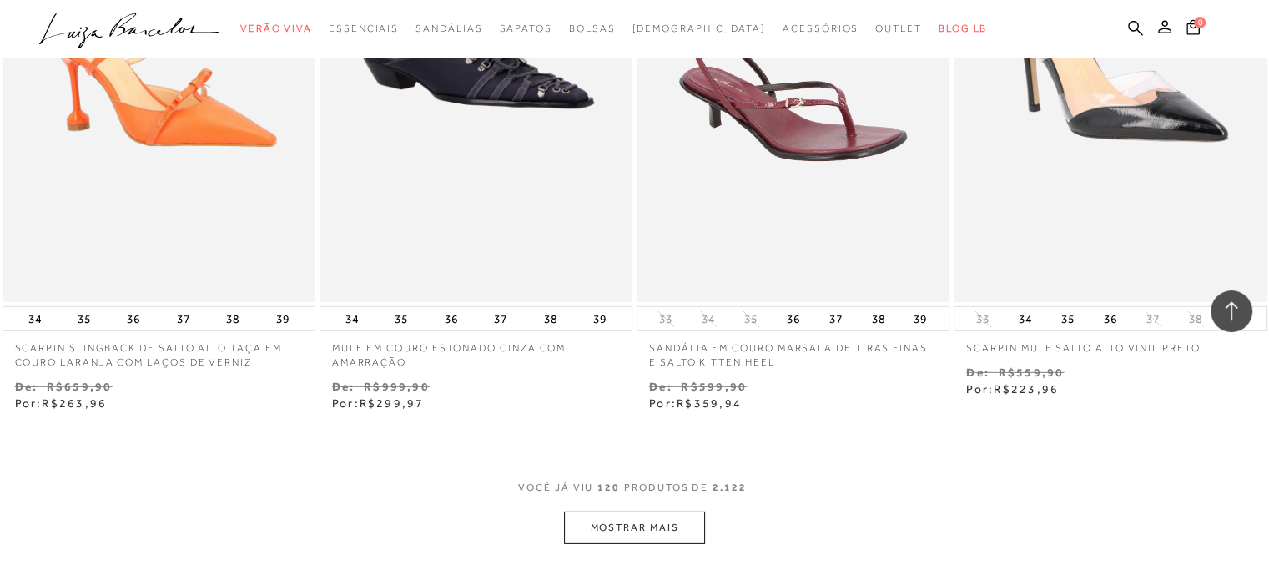
scroll to position [17687, 0]
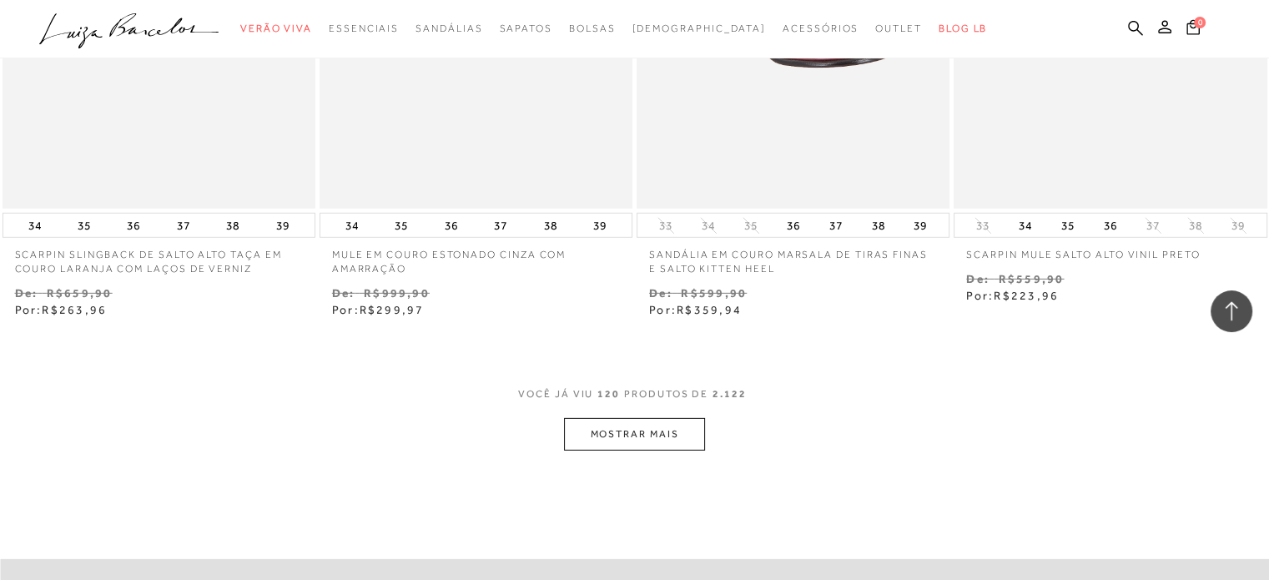
click at [653, 433] on button "MOSTRAR MAIS" at bounding box center [634, 434] width 140 height 33
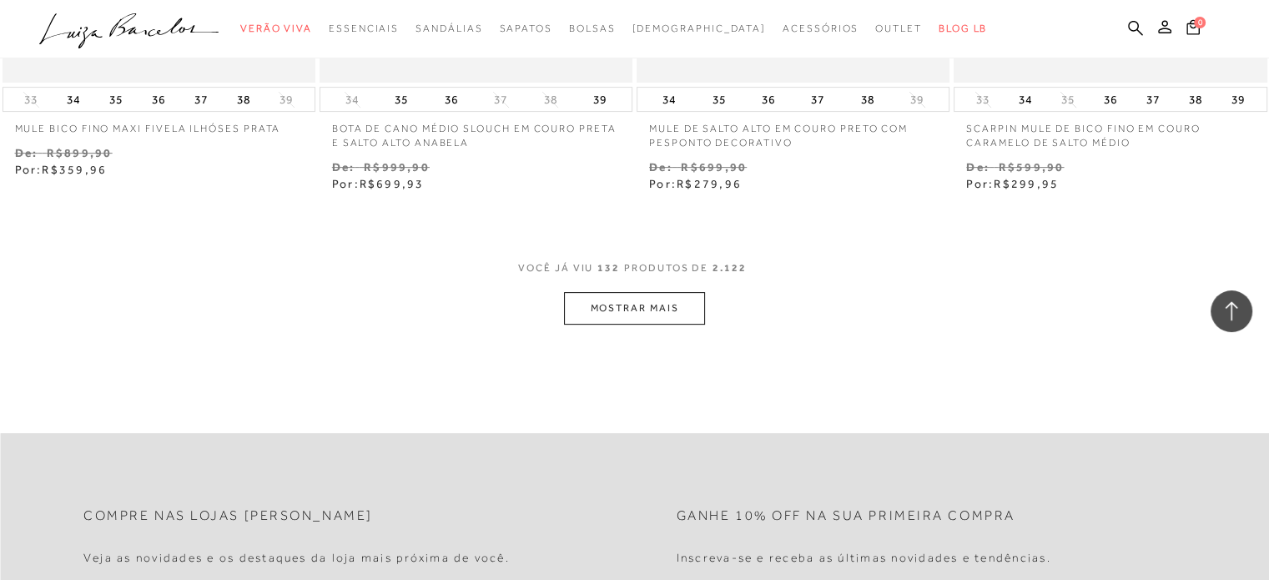
scroll to position [19689, 0]
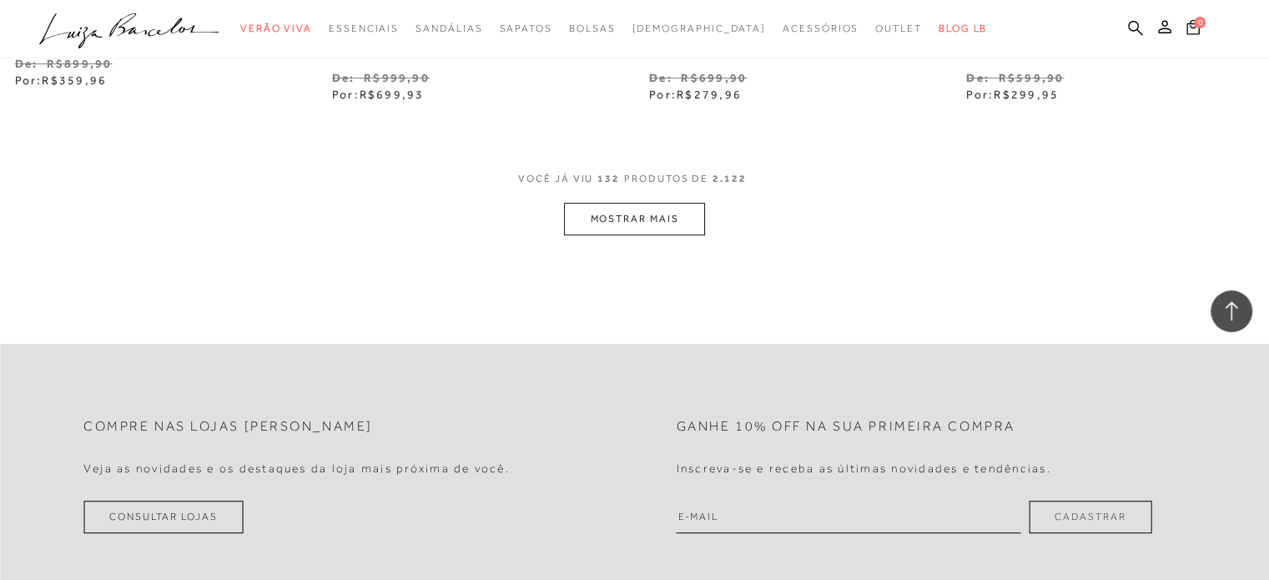
click at [610, 209] on button "MOSTRAR MAIS" at bounding box center [634, 219] width 140 height 33
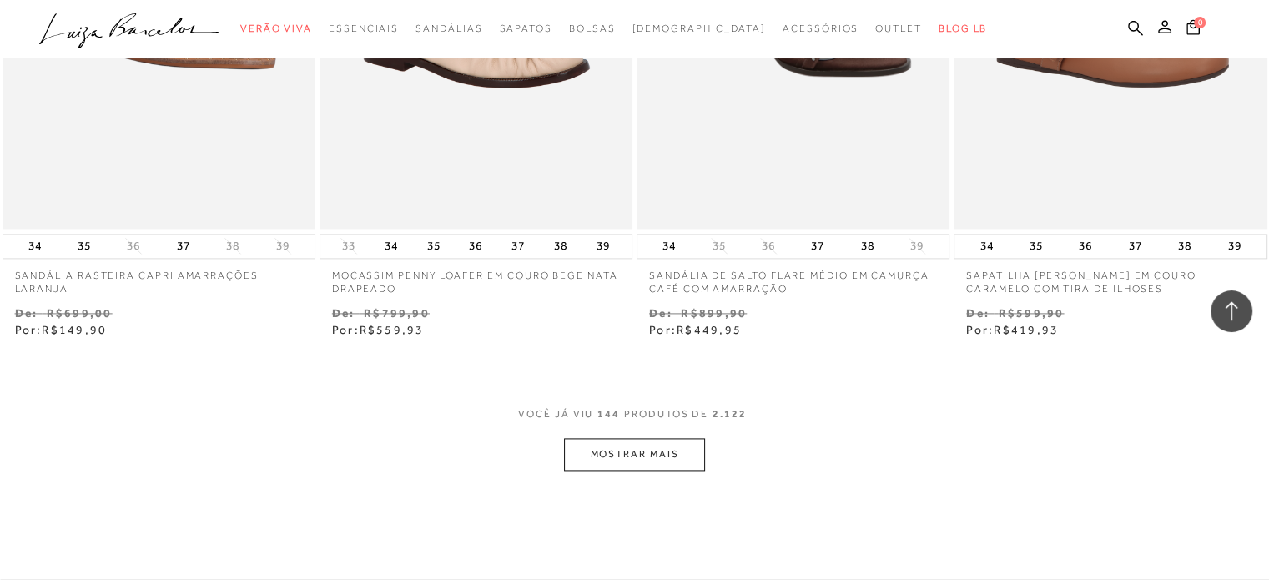
scroll to position [21274, 0]
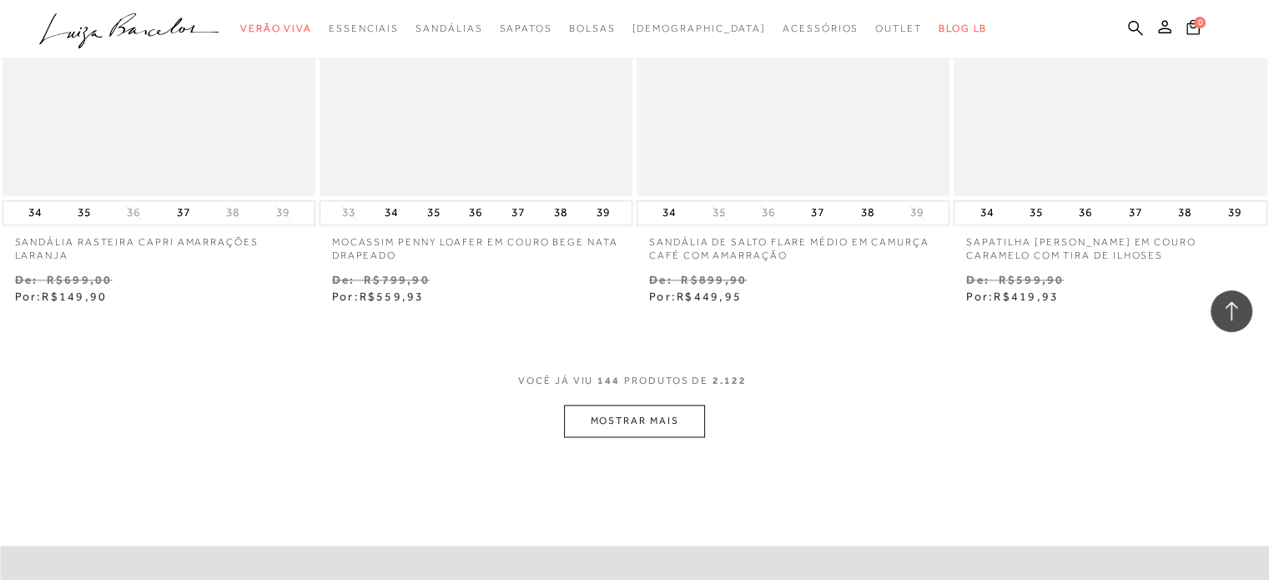
click at [644, 412] on button "MOSTRAR MAIS" at bounding box center [634, 421] width 140 height 33
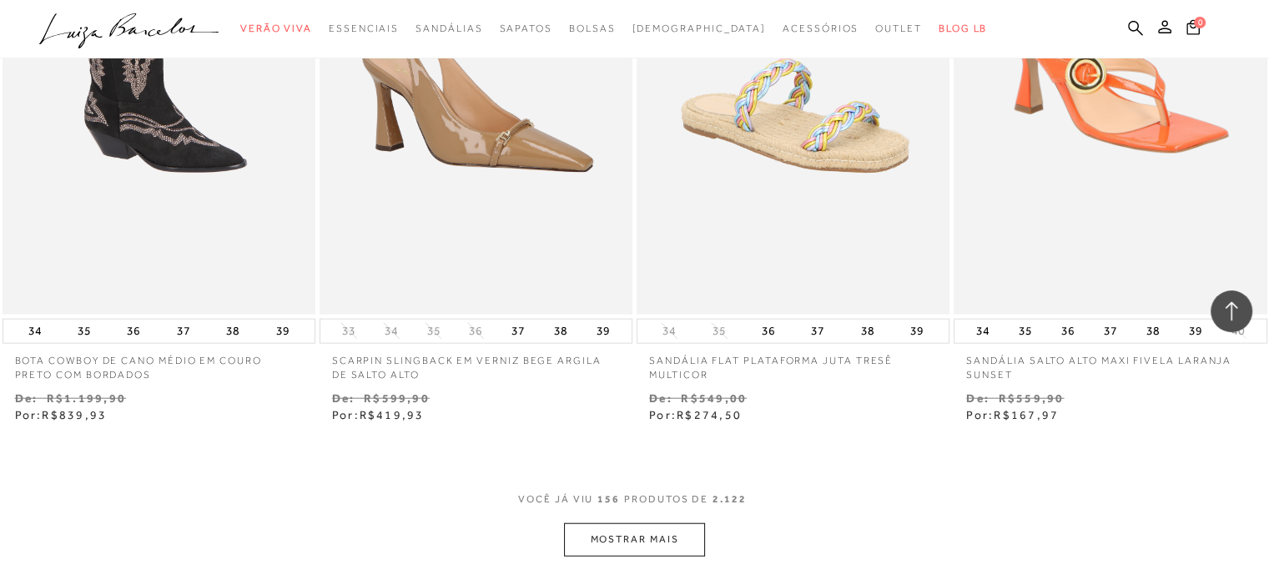
scroll to position [23277, 0]
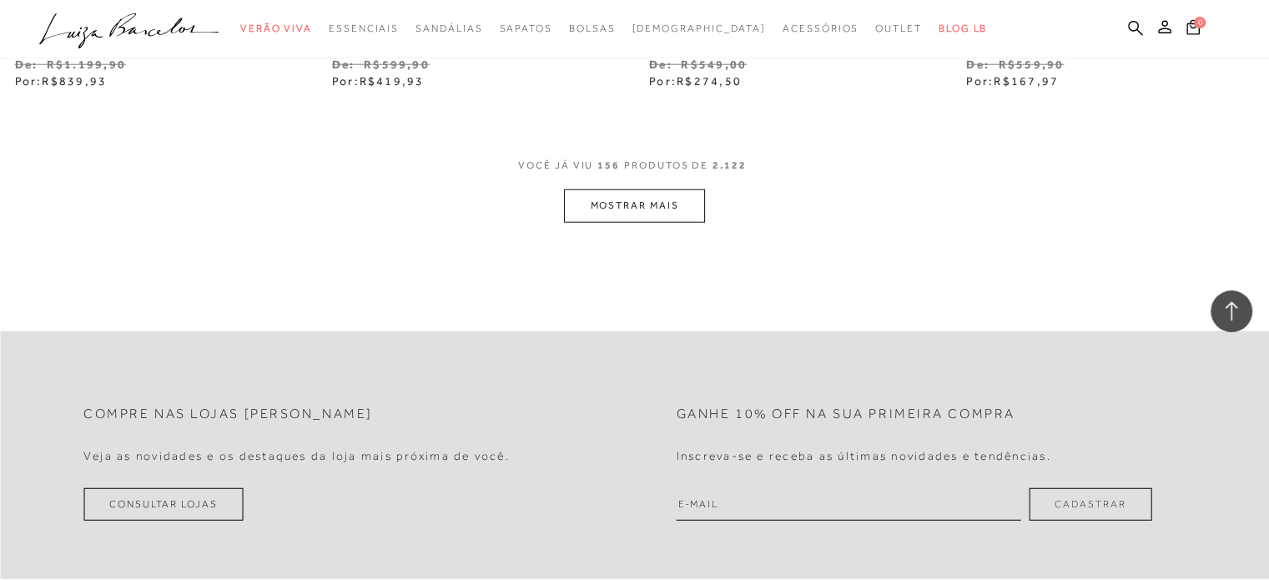
click at [641, 202] on button "MOSTRAR MAIS" at bounding box center [634, 205] width 140 height 33
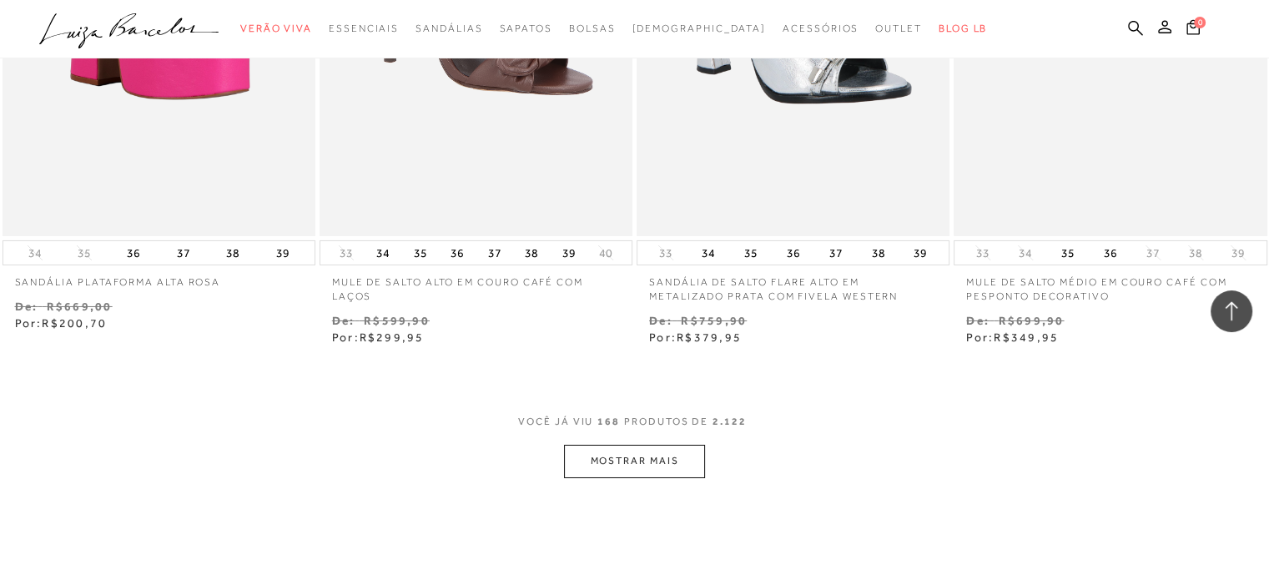
scroll to position [24842, 0]
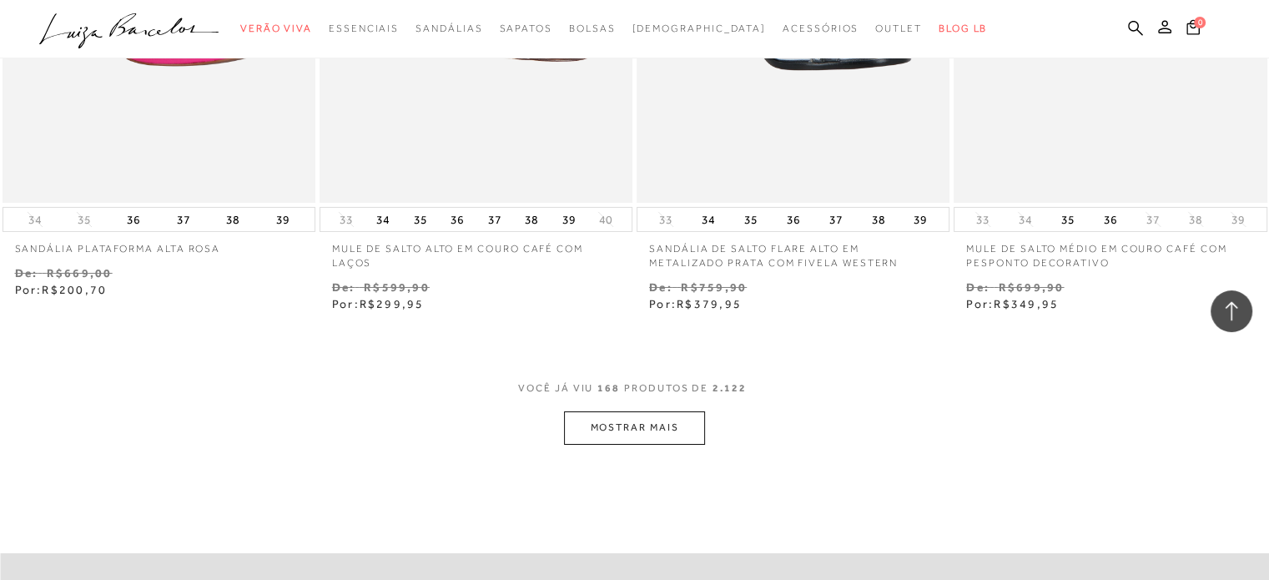
click at [595, 417] on button "MOSTRAR MAIS" at bounding box center [634, 427] width 140 height 33
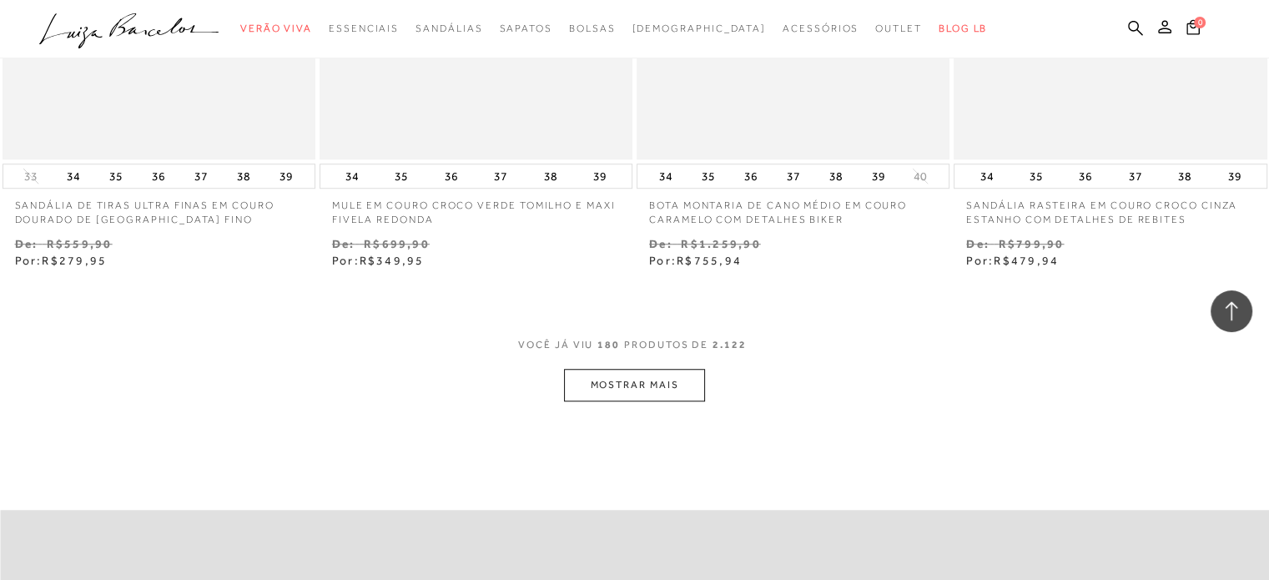
scroll to position [26677, 0]
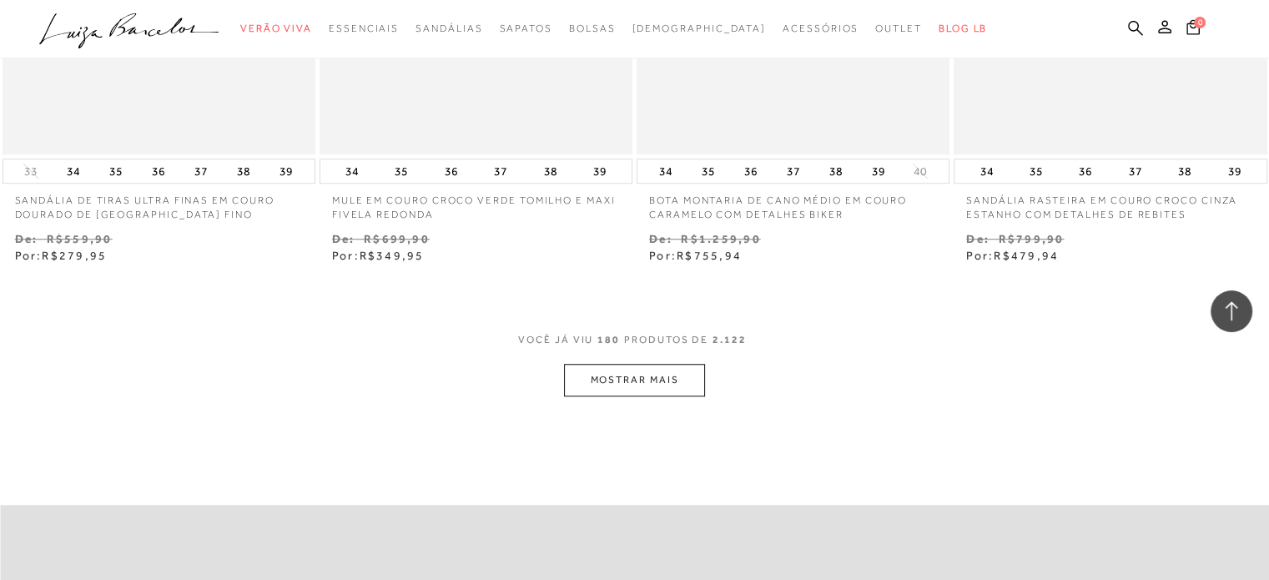
click at [638, 375] on button "MOSTRAR MAIS" at bounding box center [634, 380] width 140 height 33
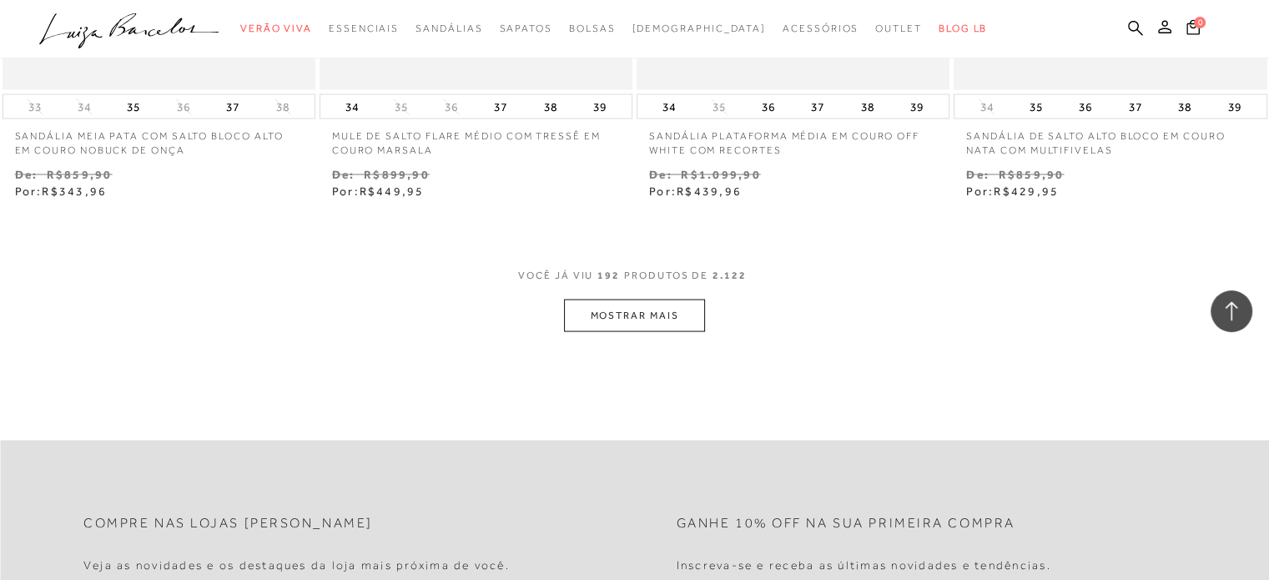
scroll to position [28596, 0]
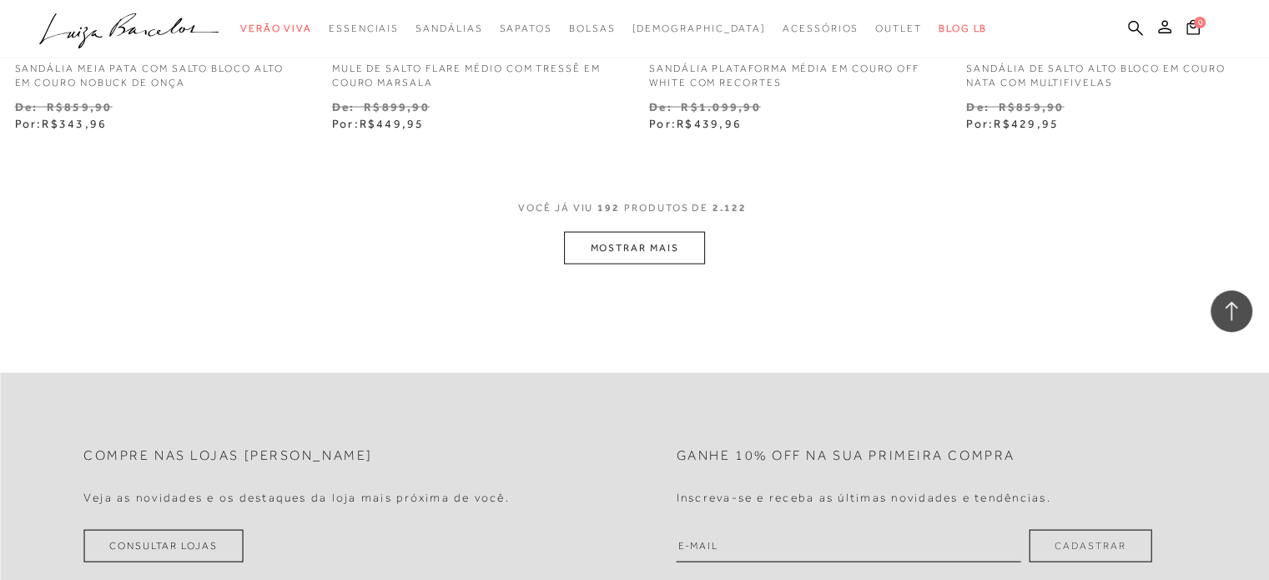
click at [636, 237] on button "MOSTRAR MAIS" at bounding box center [634, 248] width 140 height 33
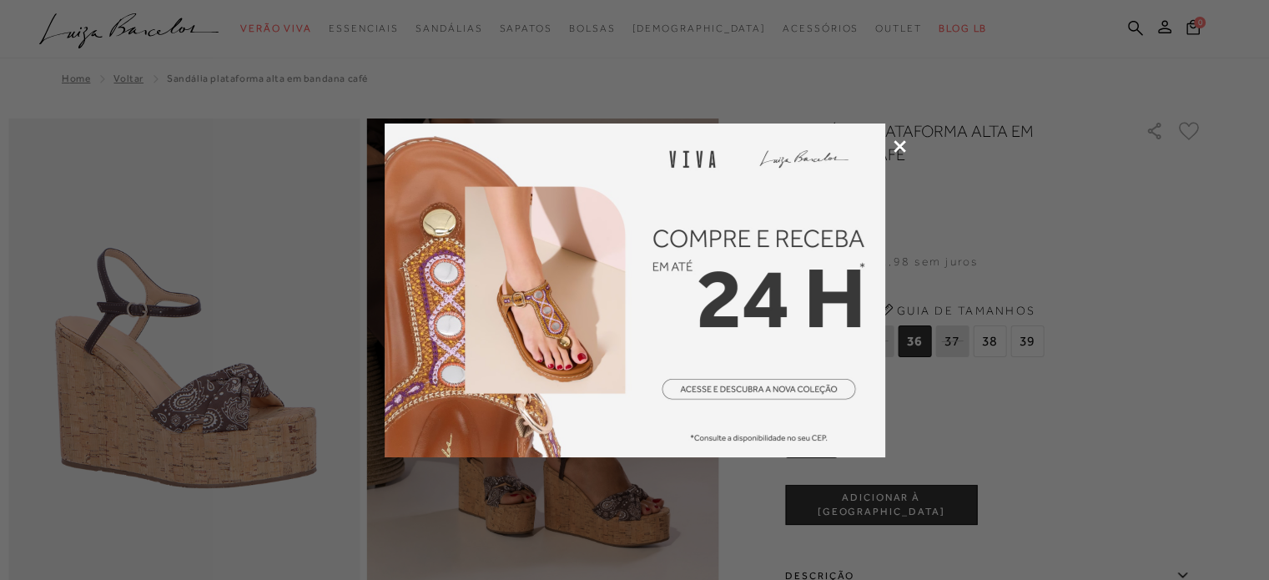
click at [894, 144] on icon at bounding box center [900, 146] width 13 height 13
